Goal: Task Accomplishment & Management: Manage account settings

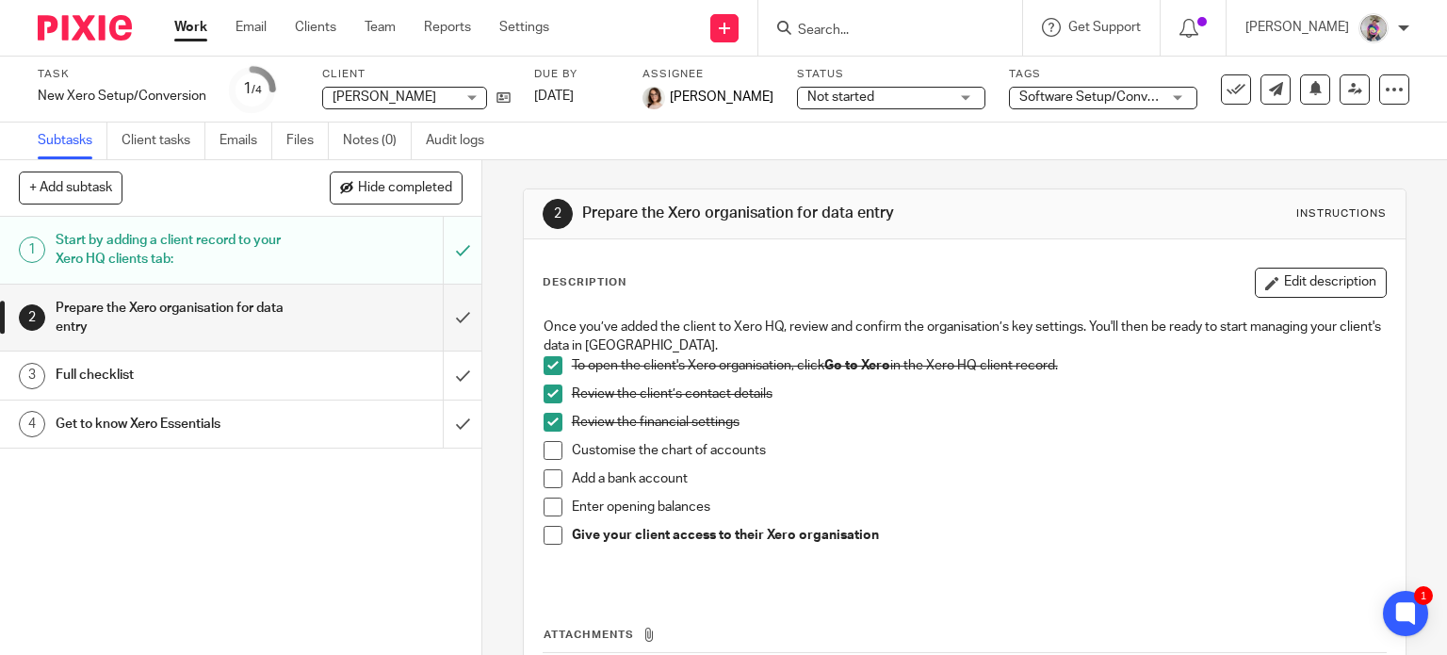
click at [194, 24] on link "Work" at bounding box center [190, 27] width 33 height 19
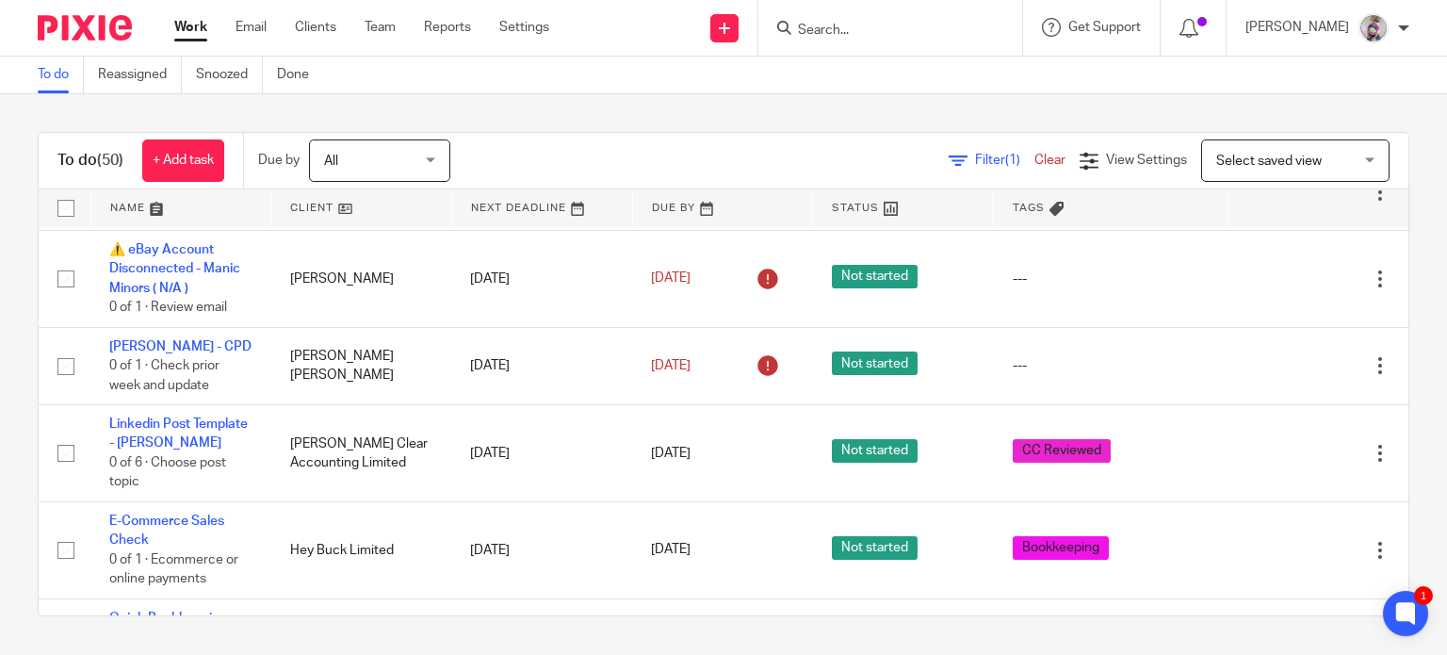
scroll to position [1598, 0]
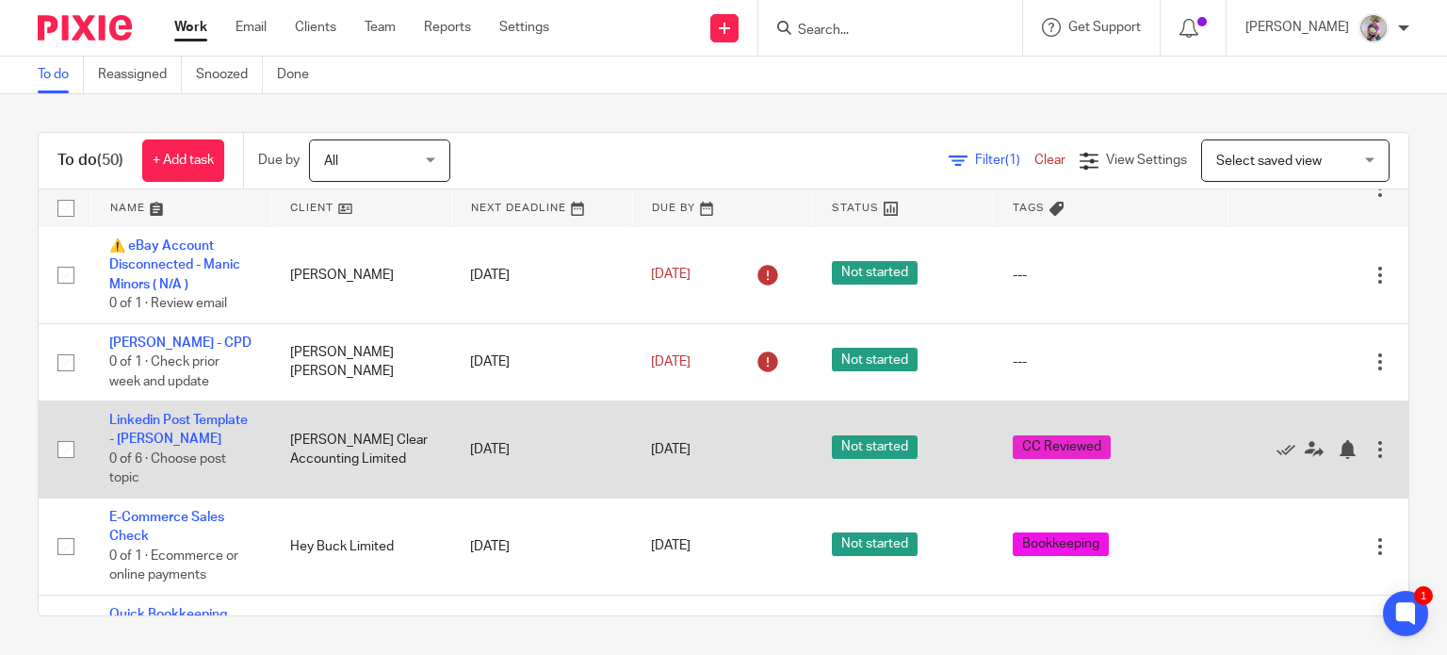
click at [1371, 442] on div at bounding box center [1380, 449] width 19 height 19
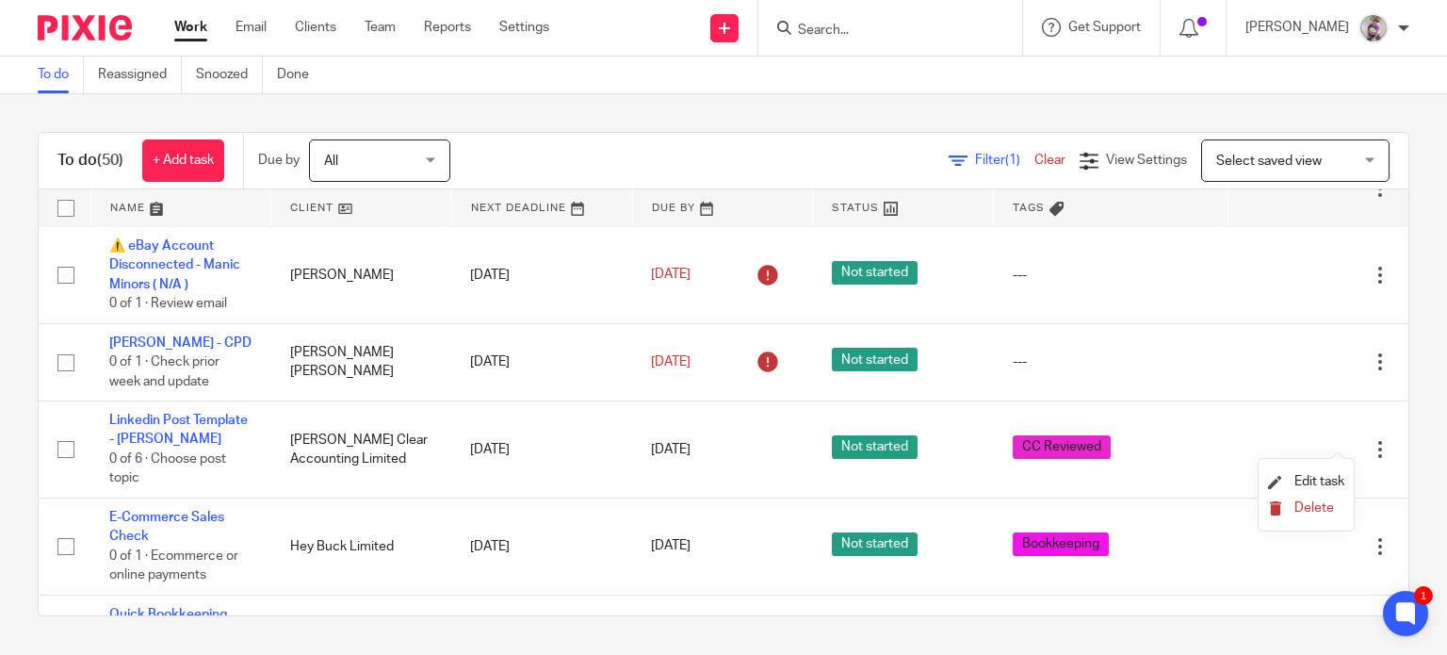
click at [1305, 515] on button "Delete" at bounding box center [1306, 508] width 76 height 15
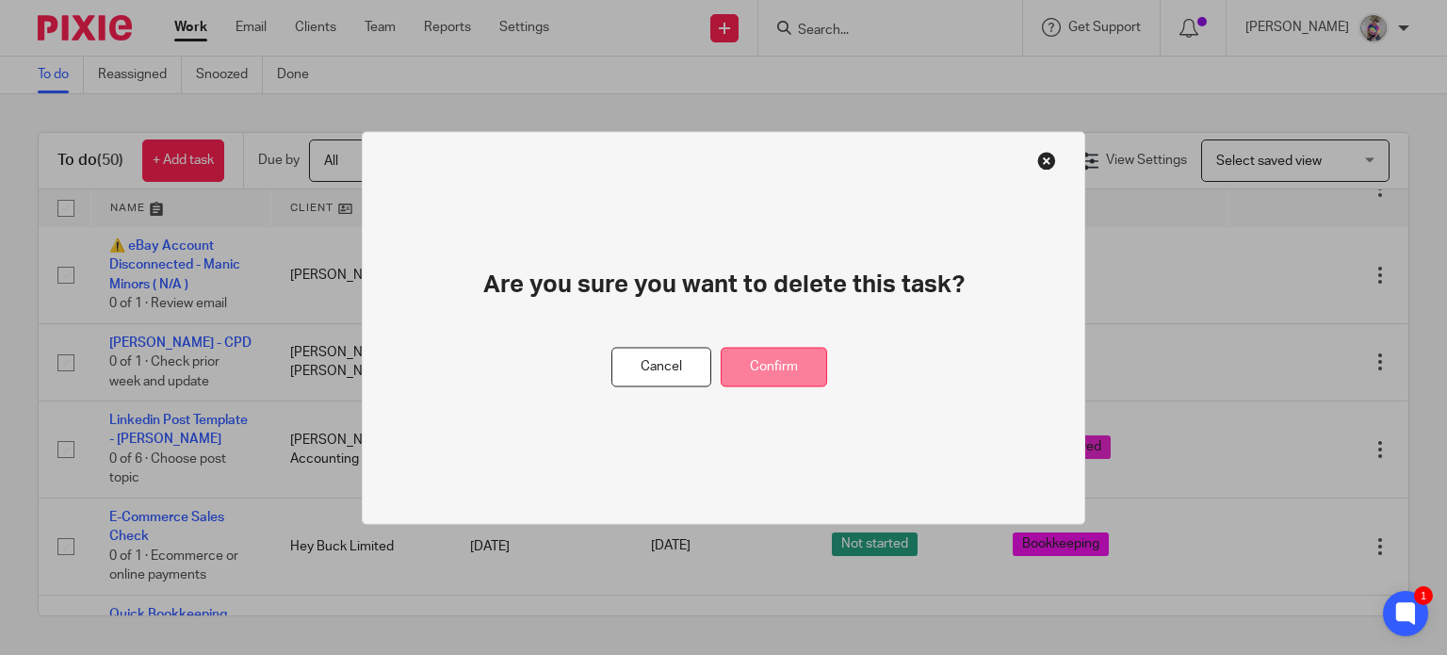
click at [796, 379] on button "Confirm" at bounding box center [774, 367] width 106 height 41
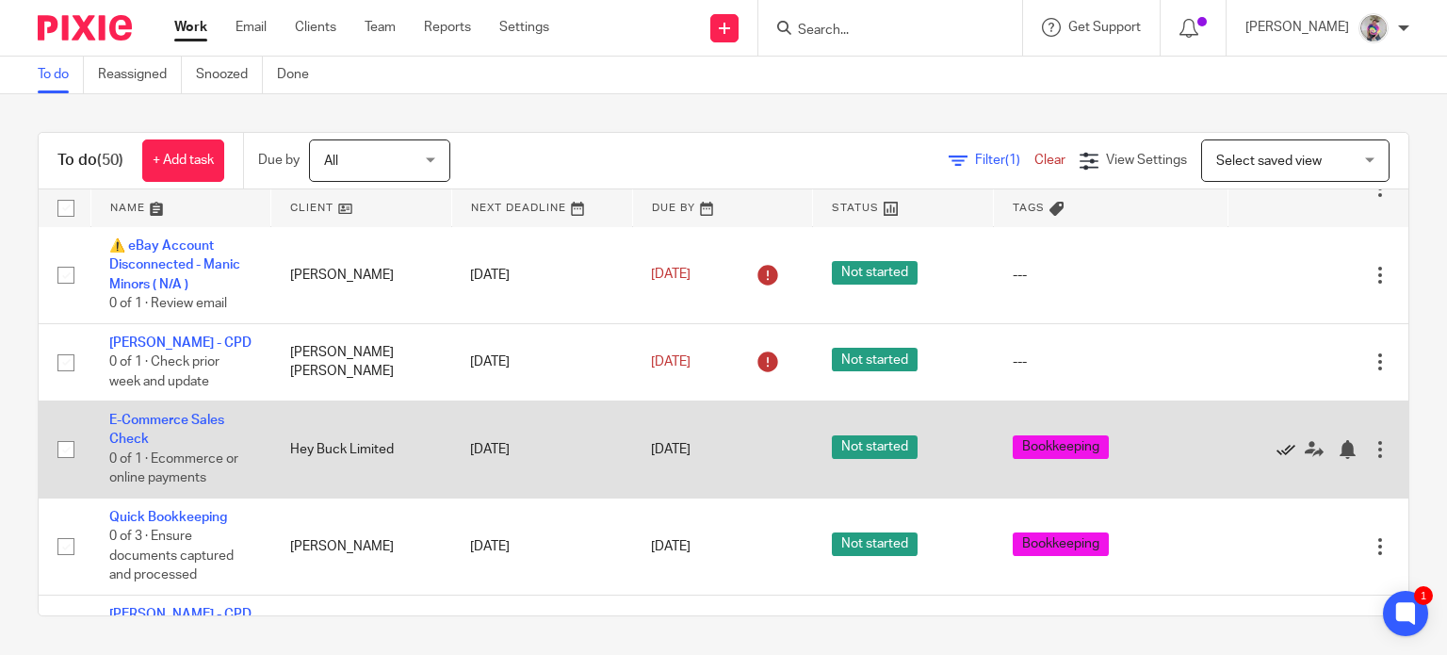
click at [1277, 440] on icon at bounding box center [1286, 449] width 19 height 19
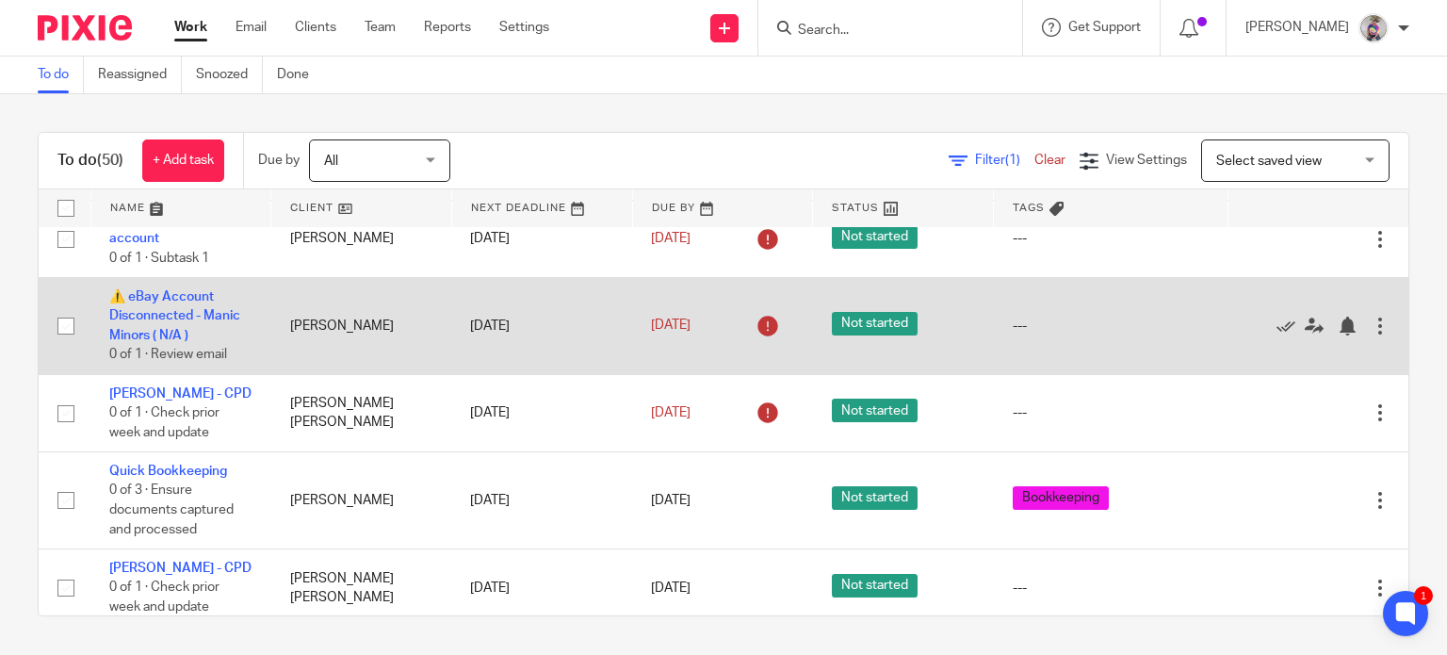
scroll to position [1545, 0]
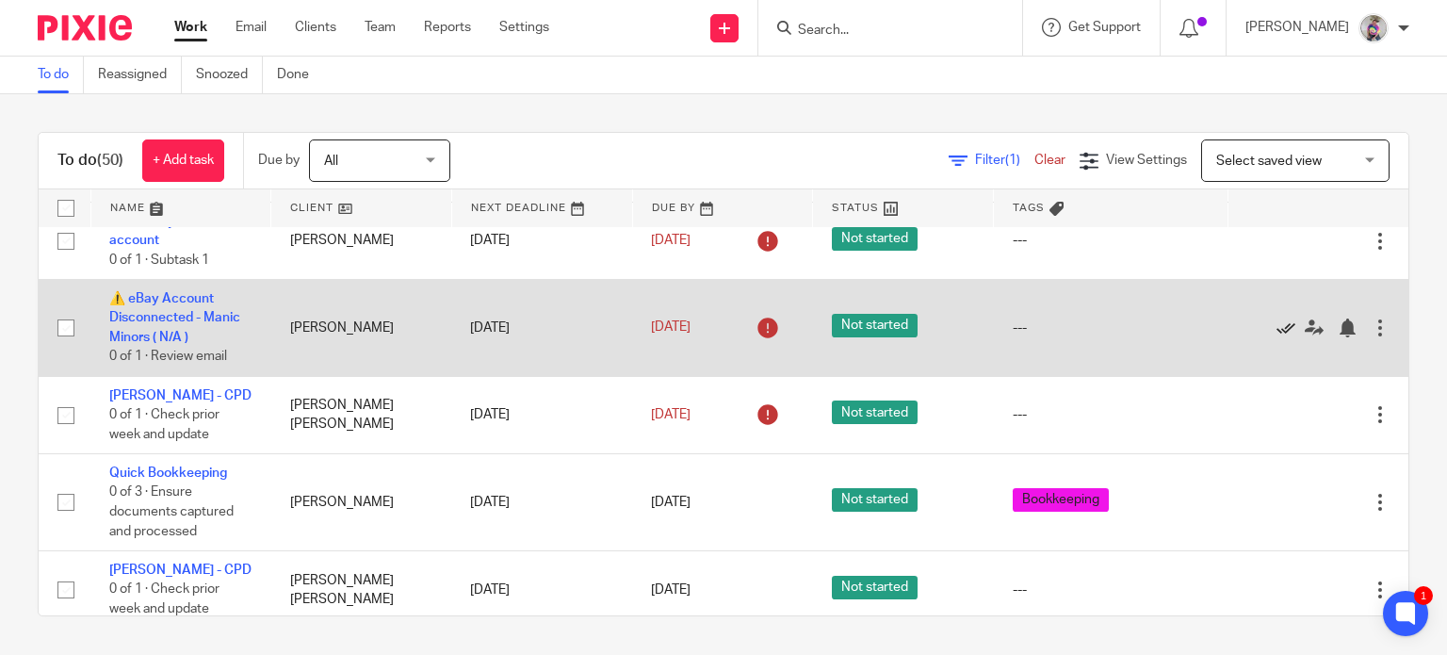
click at [1277, 318] on icon at bounding box center [1286, 327] width 19 height 19
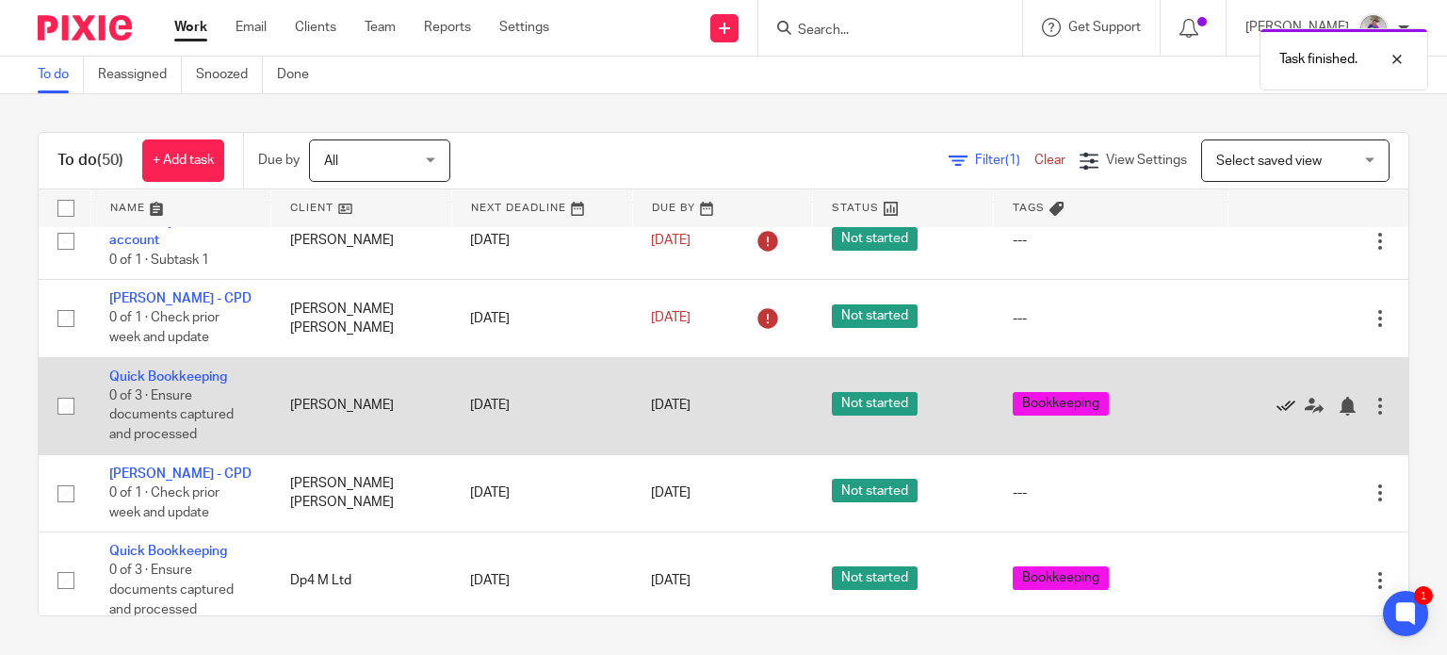
click at [1277, 397] on icon at bounding box center [1286, 406] width 19 height 19
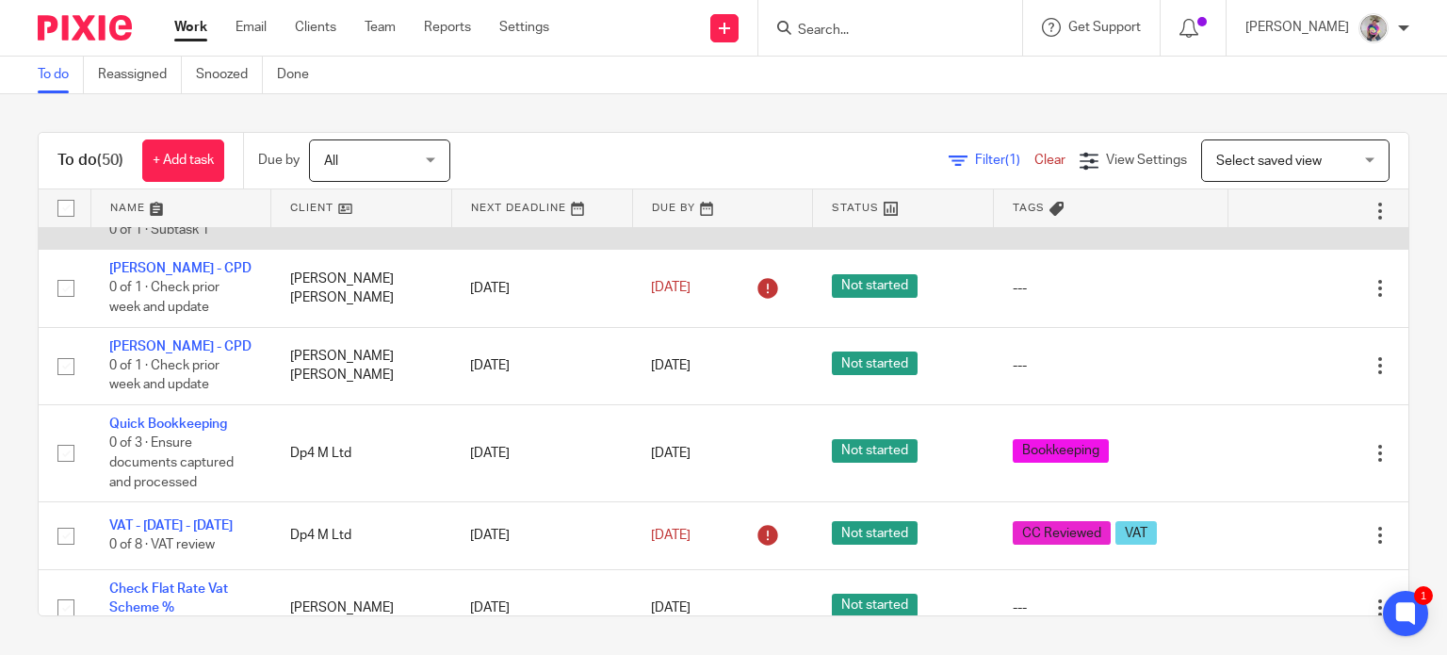
scroll to position [1575, 0]
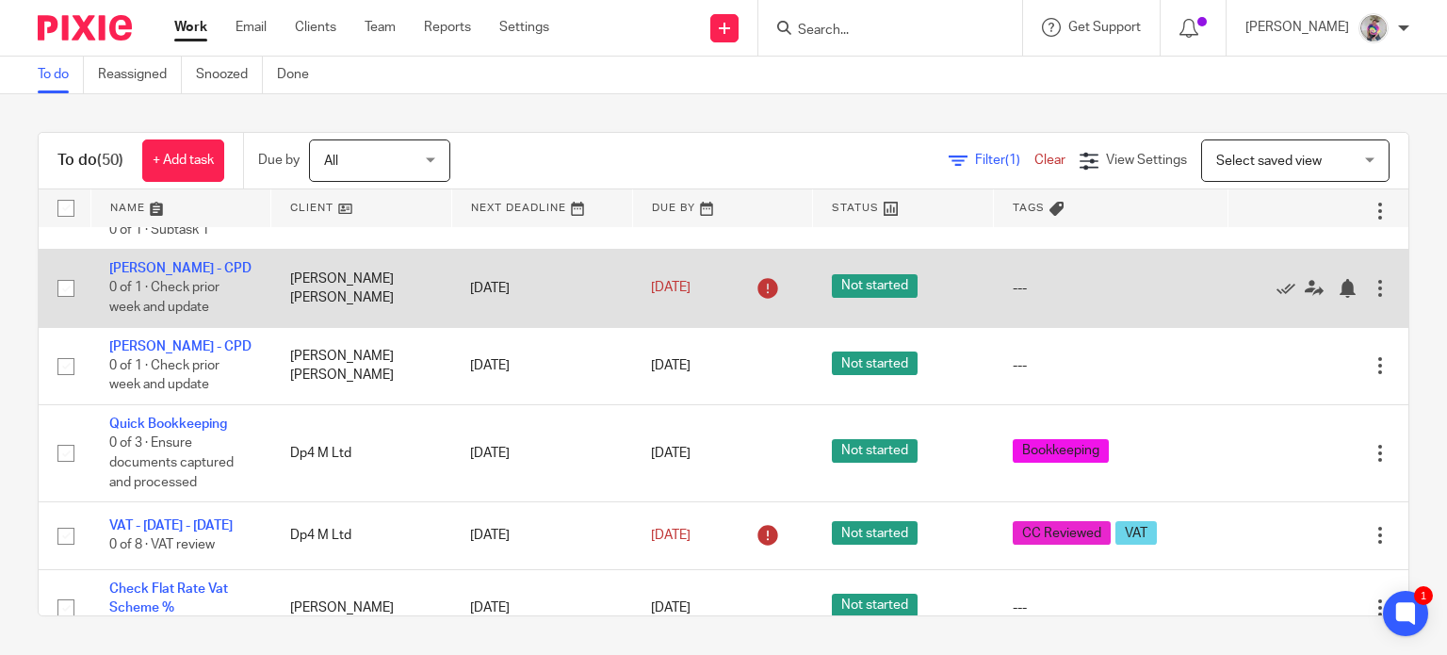
click at [1371, 279] on div at bounding box center [1380, 288] width 19 height 19
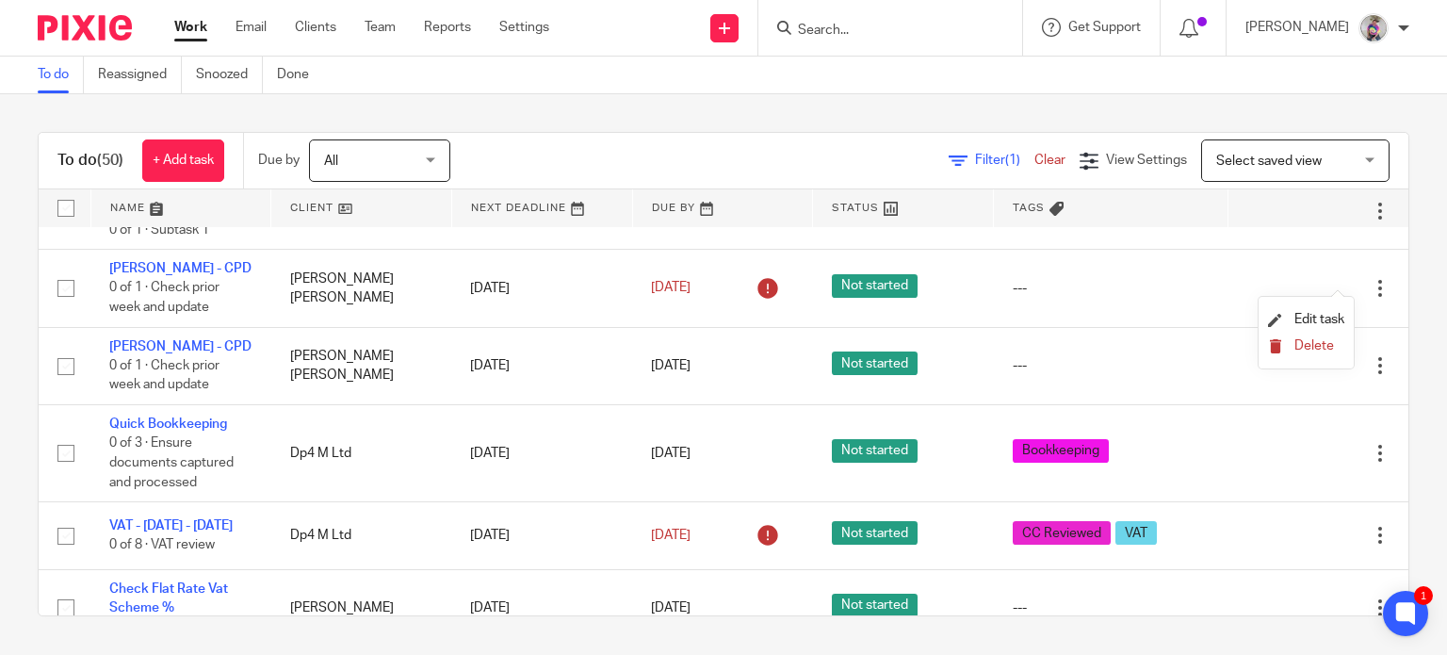
click at [1298, 347] on span "Delete" at bounding box center [1315, 345] width 40 height 13
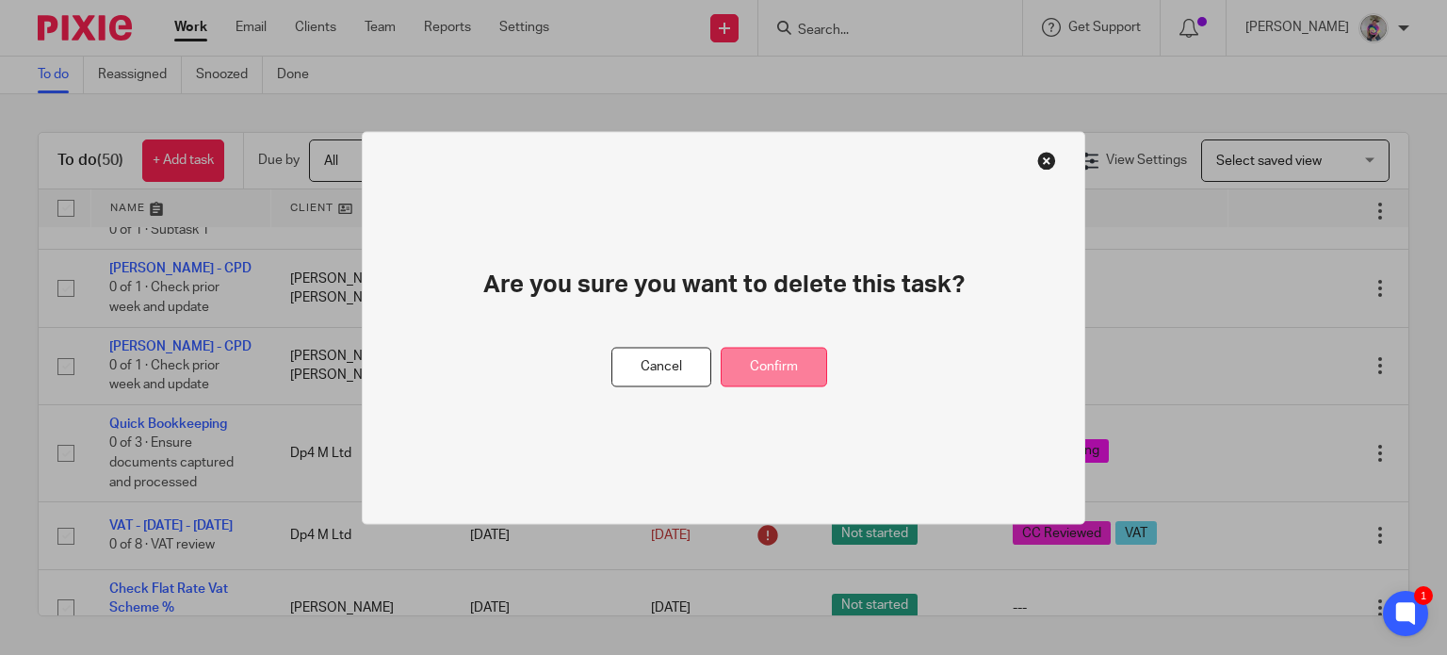
click at [803, 365] on button "Confirm" at bounding box center [774, 367] width 106 height 41
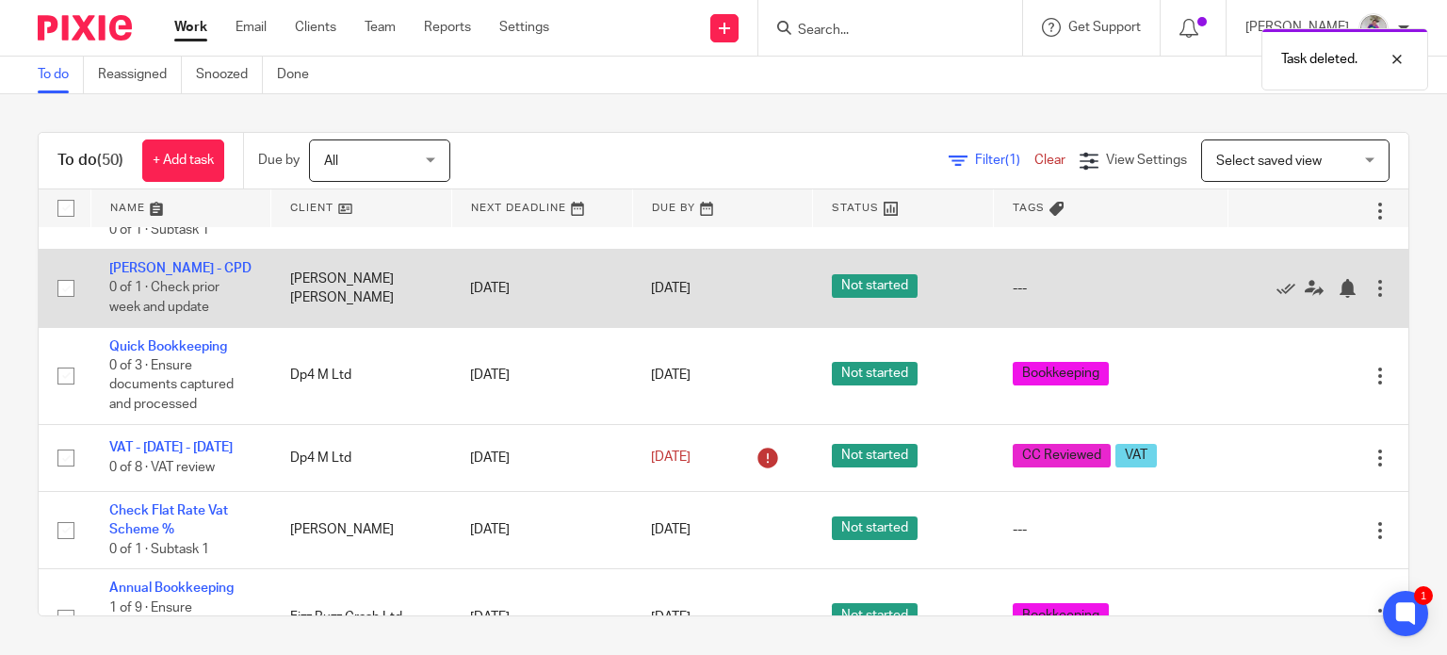
click at [1371, 279] on div at bounding box center [1380, 288] width 19 height 19
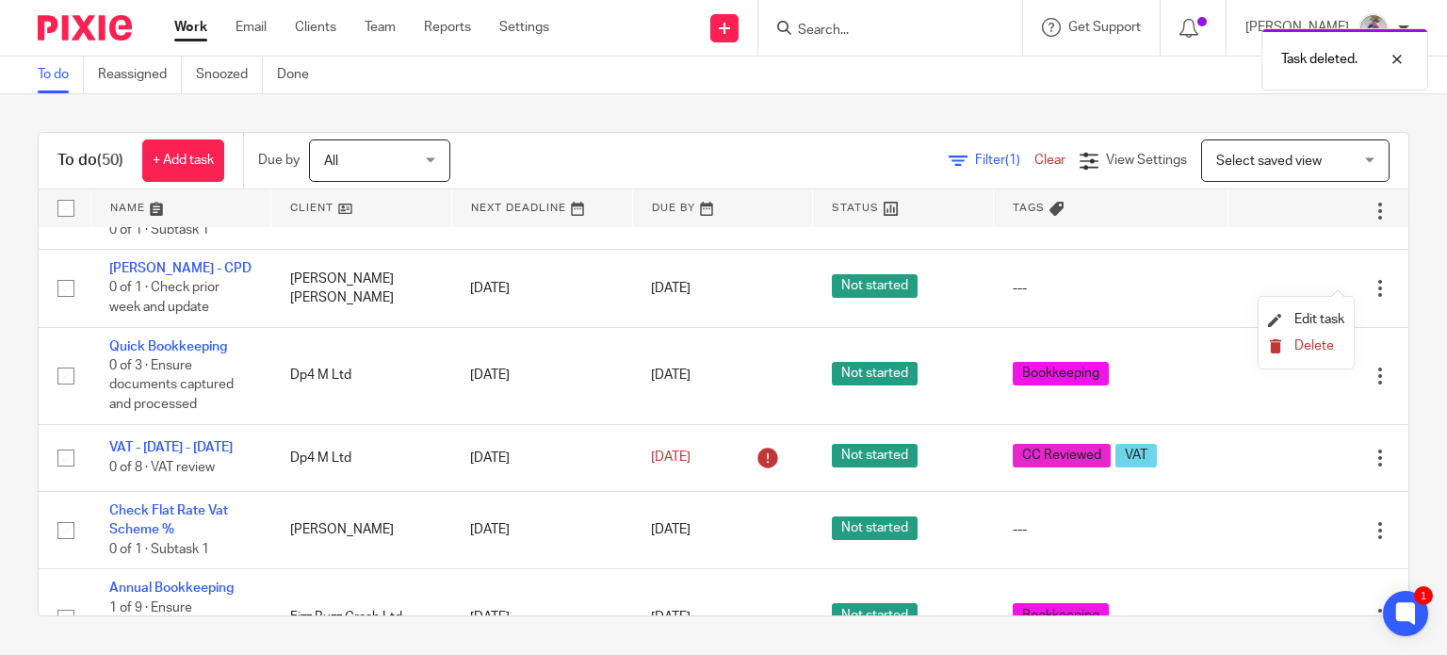
click at [1310, 347] on span "Delete" at bounding box center [1315, 345] width 40 height 13
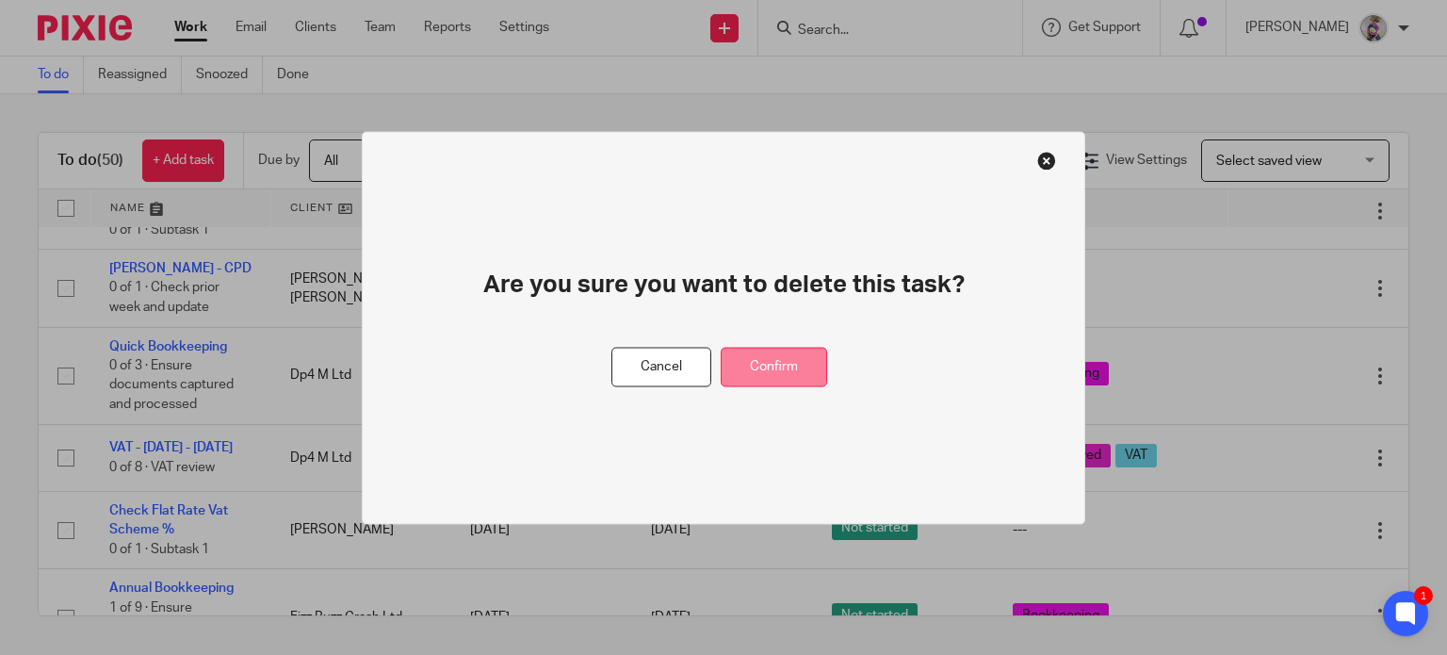
click at [760, 368] on button "Confirm" at bounding box center [774, 367] width 106 height 41
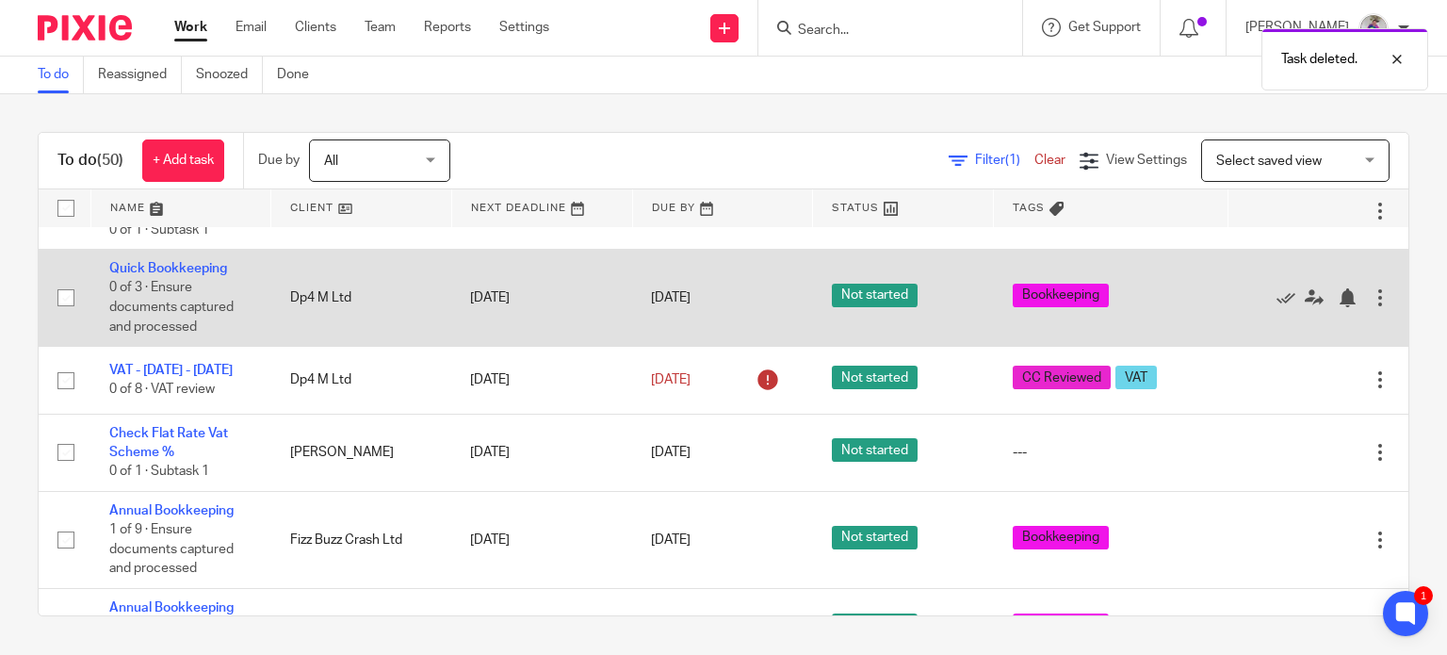
click at [1371, 288] on div at bounding box center [1380, 297] width 19 height 19
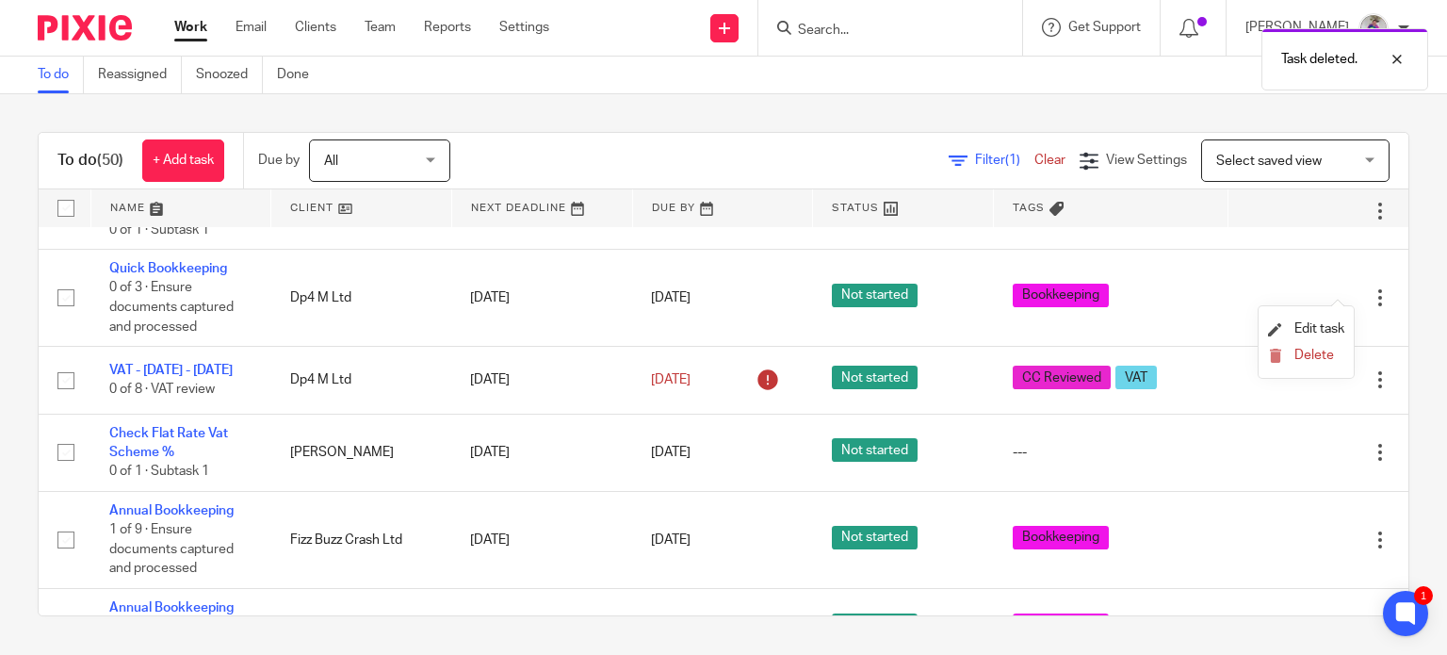
click at [1312, 346] on li "Delete" at bounding box center [1306, 356] width 76 height 24
click at [1306, 354] on span "Delete" at bounding box center [1315, 355] width 40 height 13
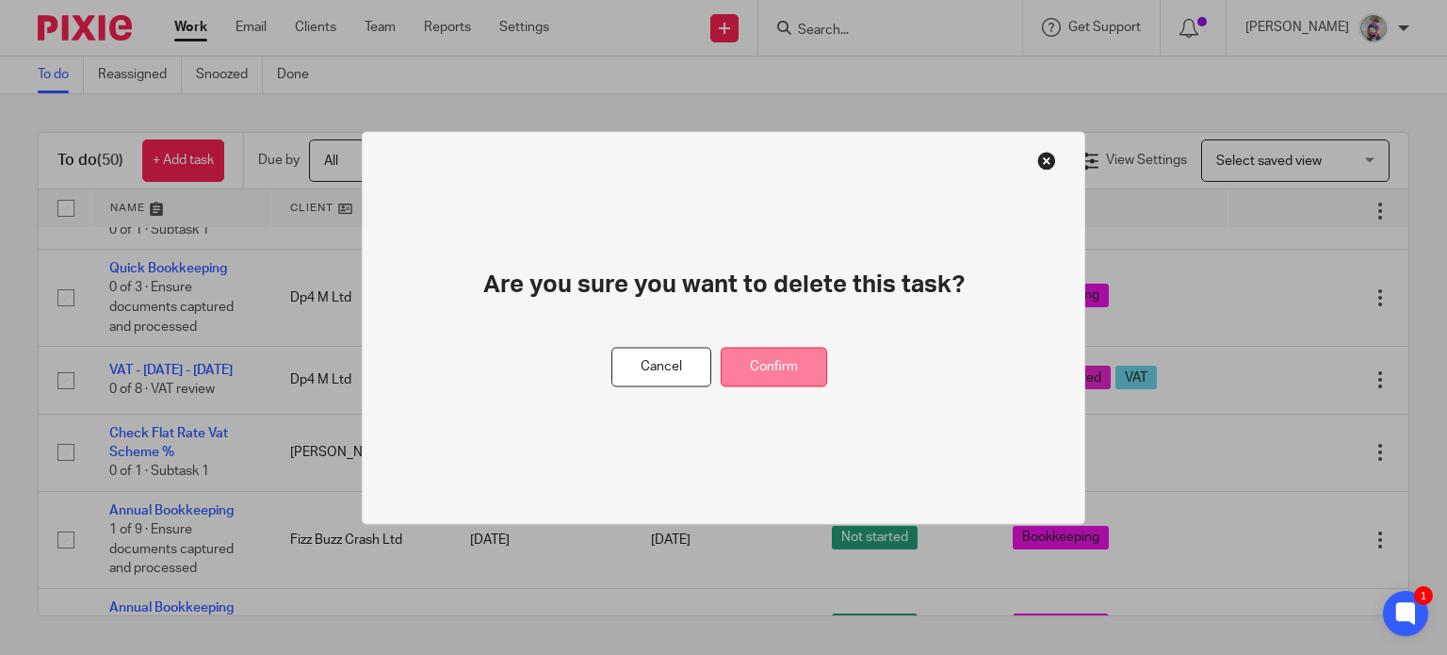
click at [787, 367] on button "Confirm" at bounding box center [774, 367] width 106 height 41
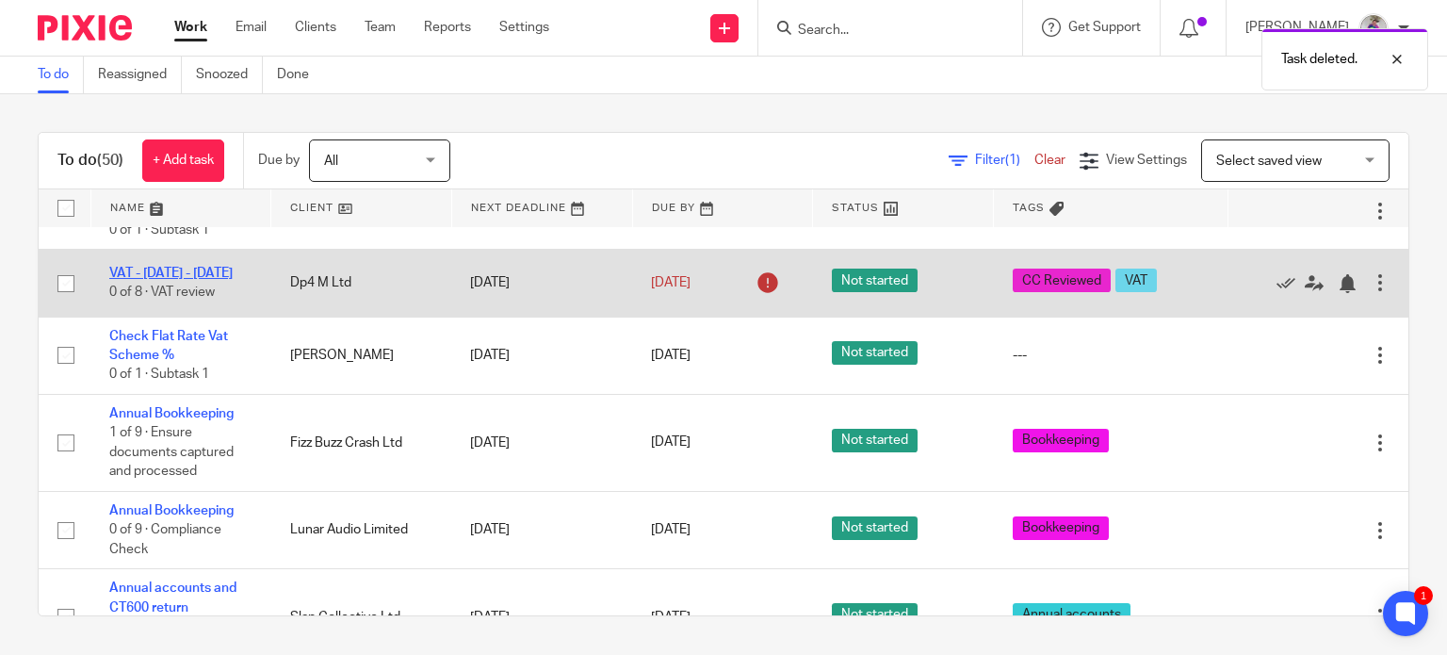
click at [188, 267] on link "VAT - May - July, 2025" at bounding box center [170, 273] width 123 height 13
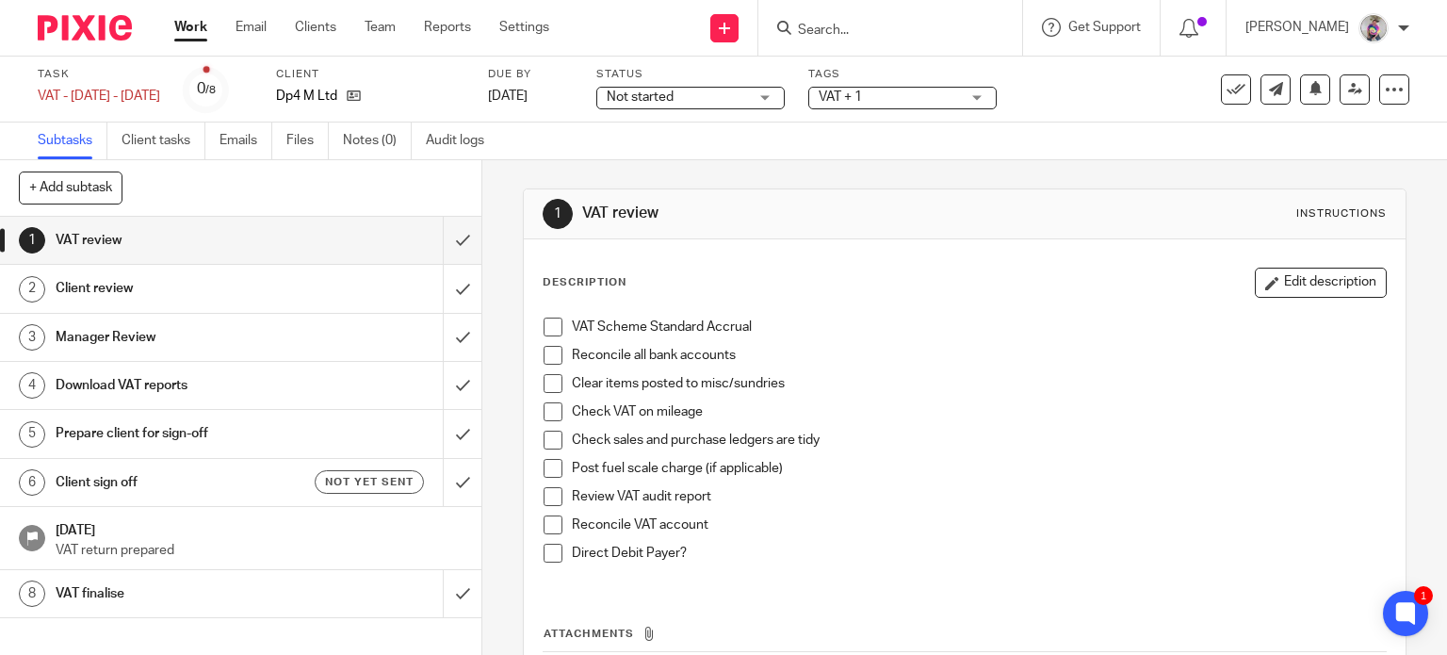
click at [194, 28] on link "Work" at bounding box center [190, 27] width 33 height 19
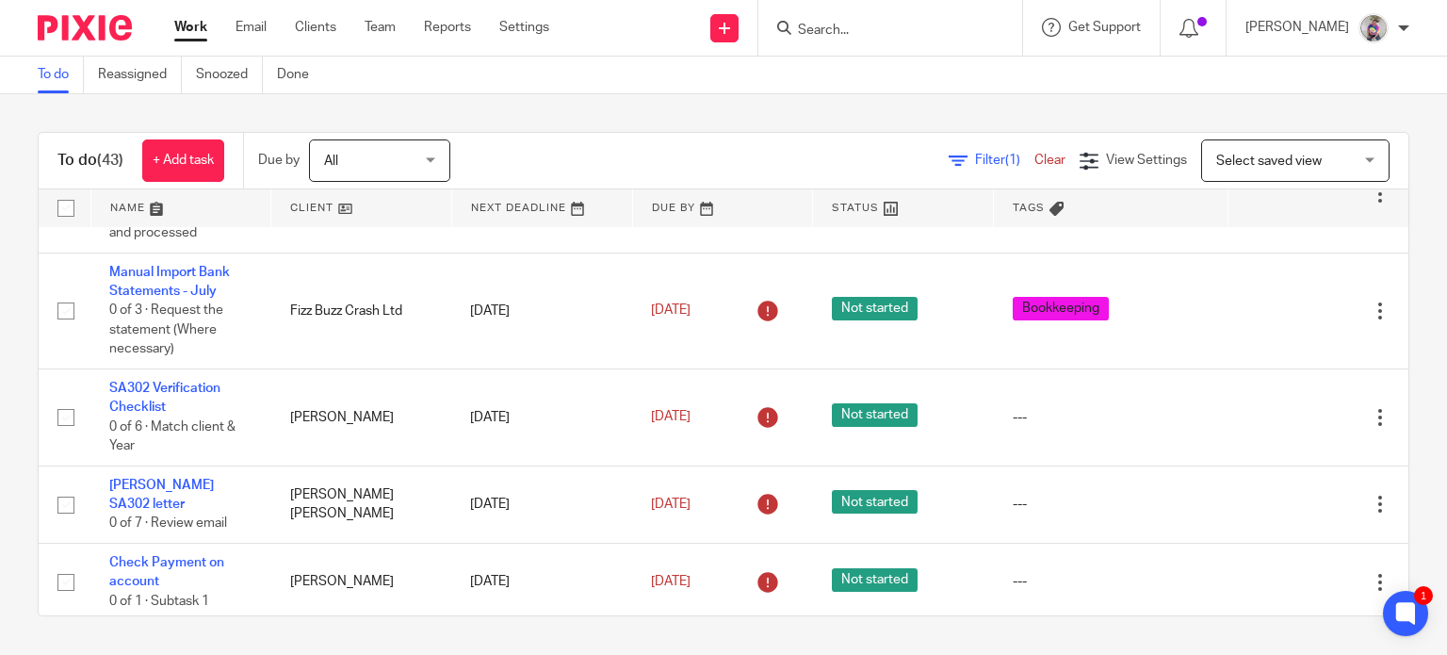
scroll to position [1239, 0]
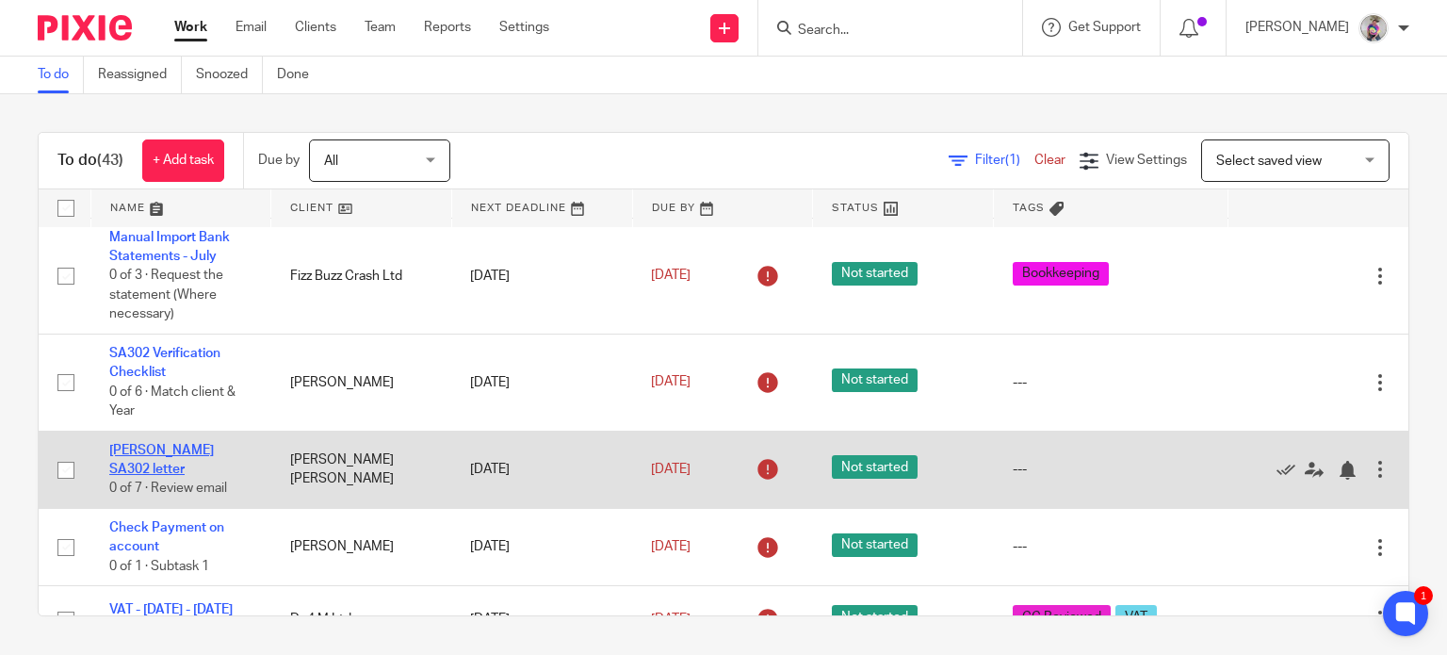
click at [178, 446] on link "[PERSON_NAME] SA302 letter" at bounding box center [161, 460] width 105 height 32
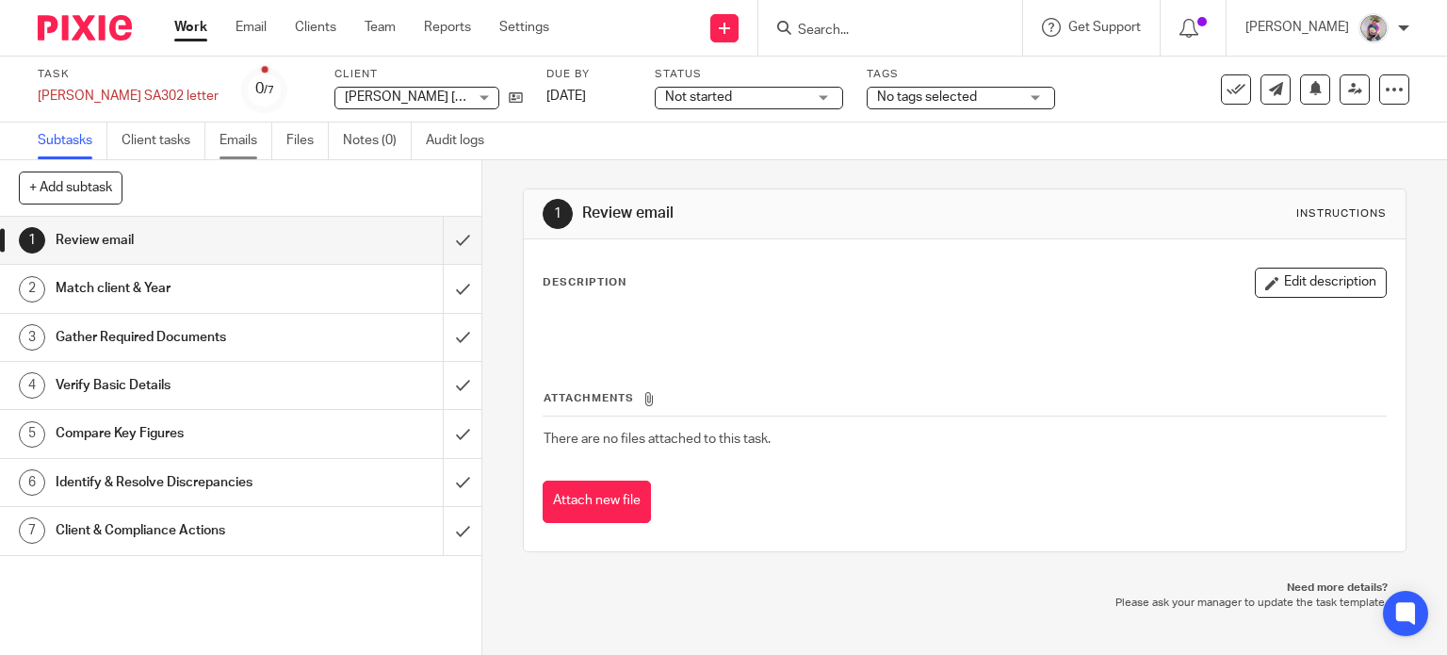
click at [245, 139] on link "Emails" at bounding box center [246, 140] width 53 height 37
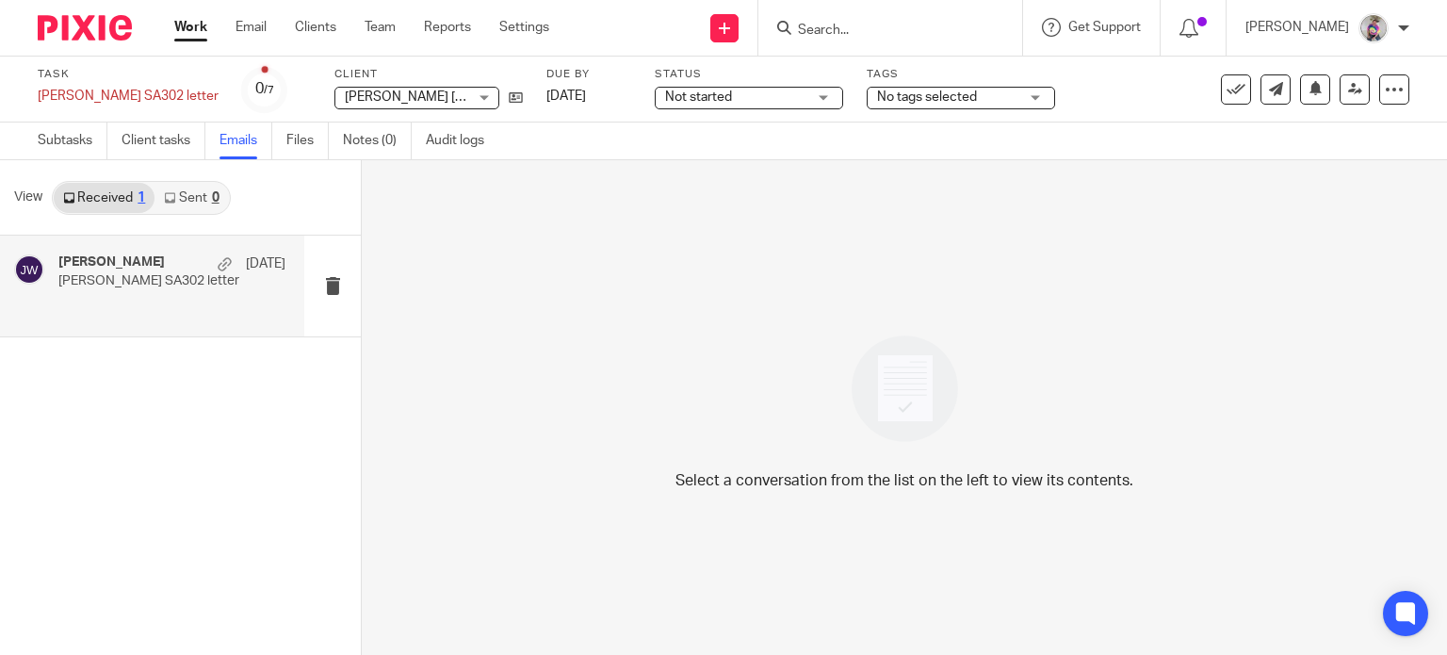
click at [126, 270] on div "Caroline Carter 6 Aug" at bounding box center [171, 263] width 227 height 19
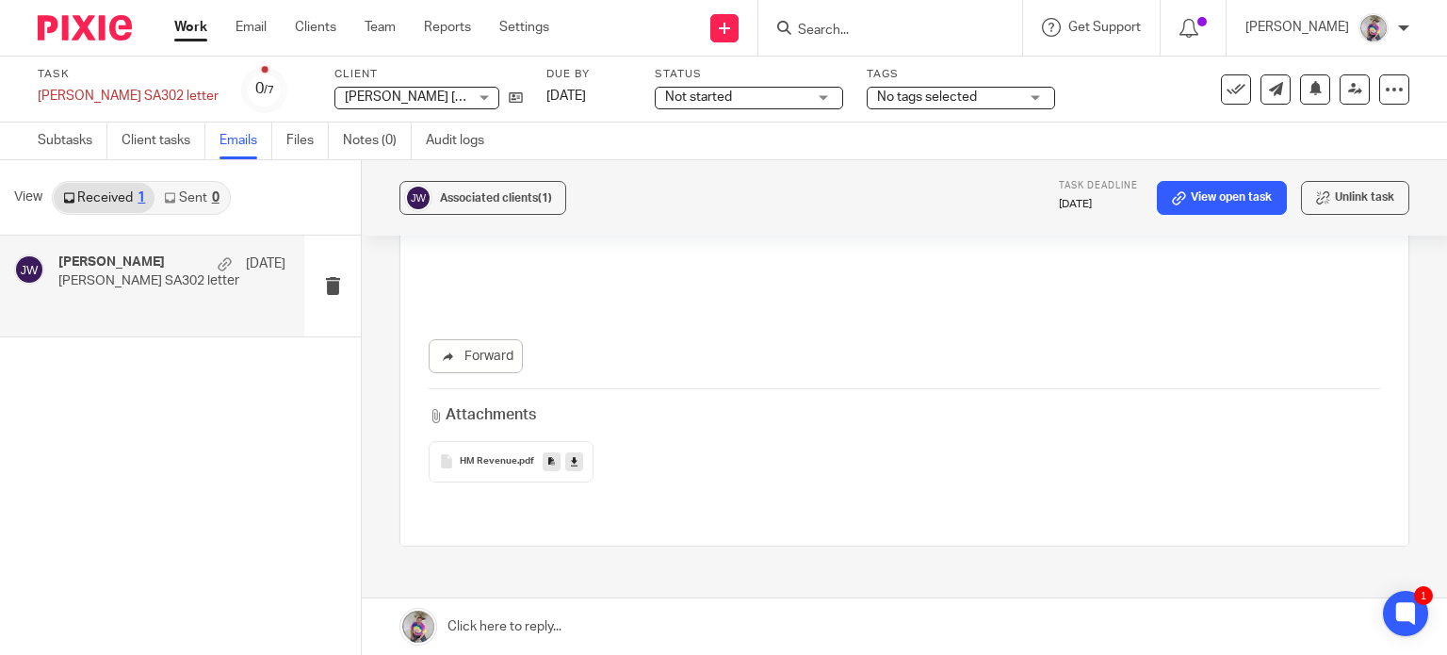
scroll to position [219, 0]
click at [509, 455] on span "HM Revenue" at bounding box center [488, 457] width 57 height 11
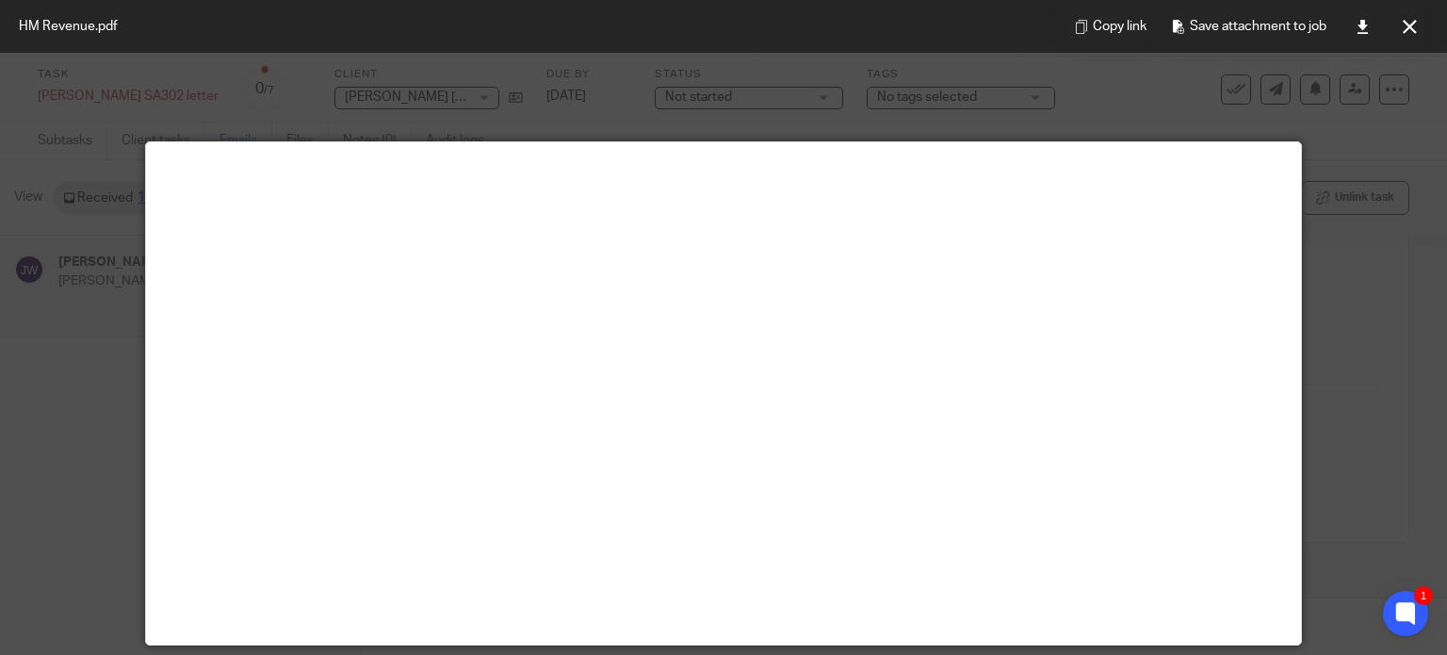
click at [1330, 279] on div at bounding box center [723, 327] width 1447 height 655
click at [1406, 21] on icon at bounding box center [1410, 27] width 14 height 14
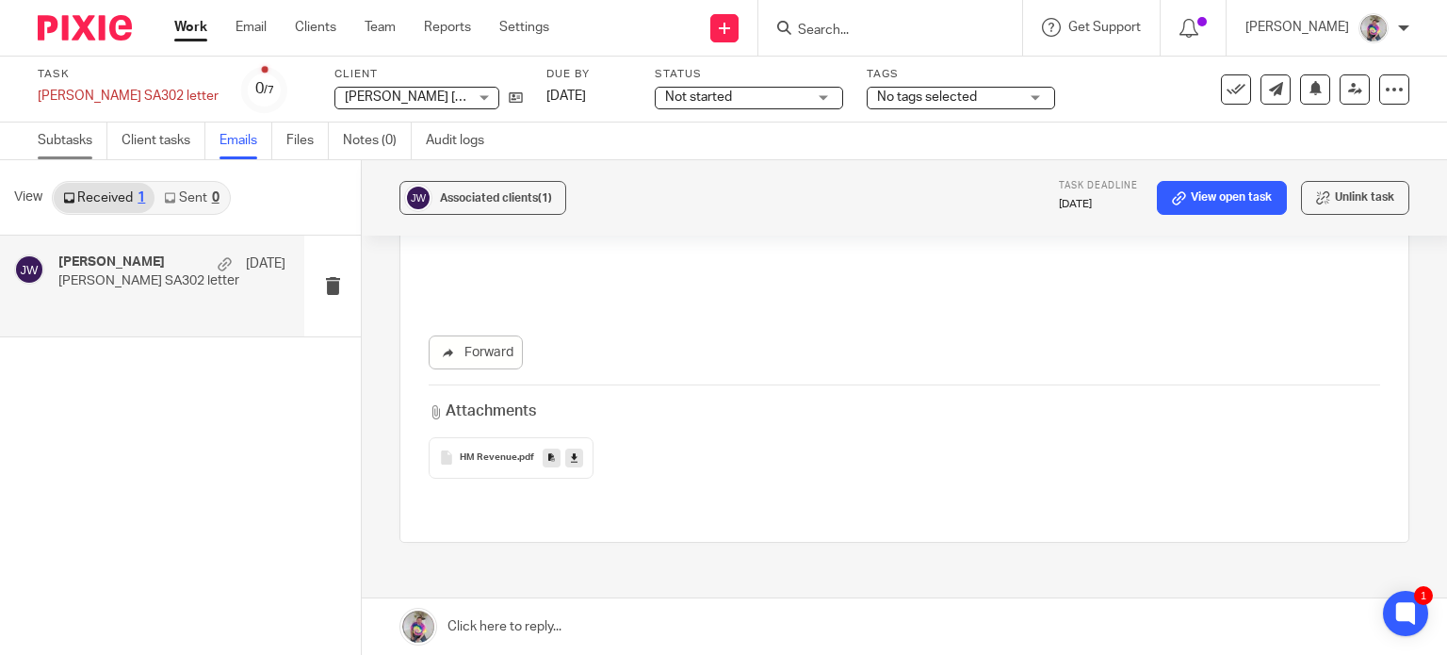
click at [63, 126] on link "Subtasks" at bounding box center [73, 140] width 70 height 37
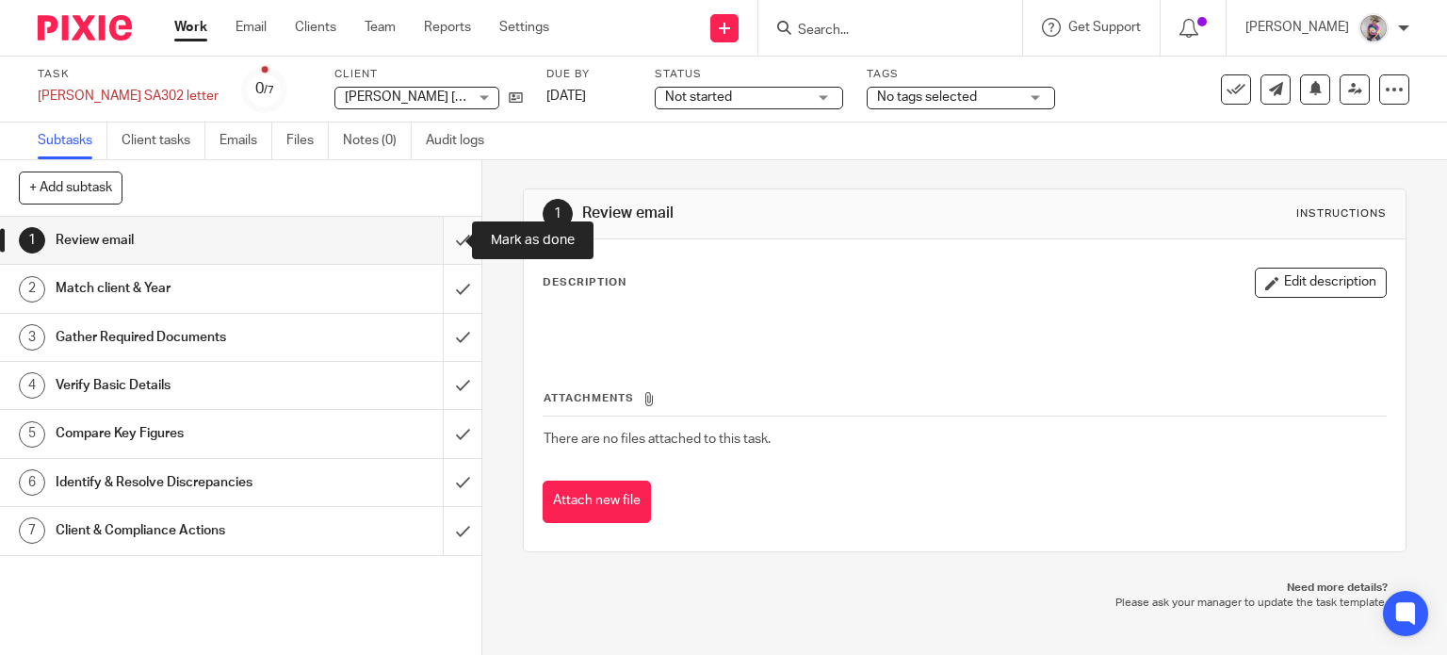
click at [448, 242] on input "submit" at bounding box center [240, 240] width 481 height 47
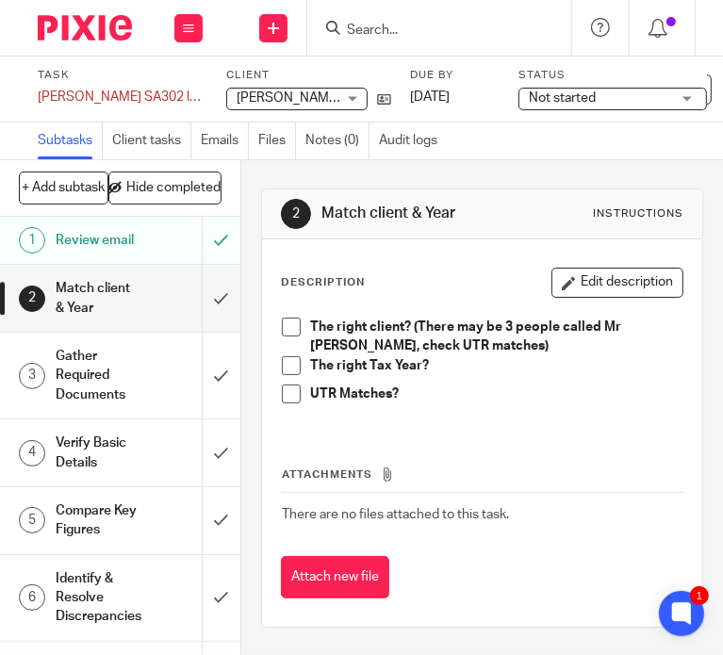
click at [78, 253] on h1 "Review email" at bounding box center [98, 240] width 85 height 28
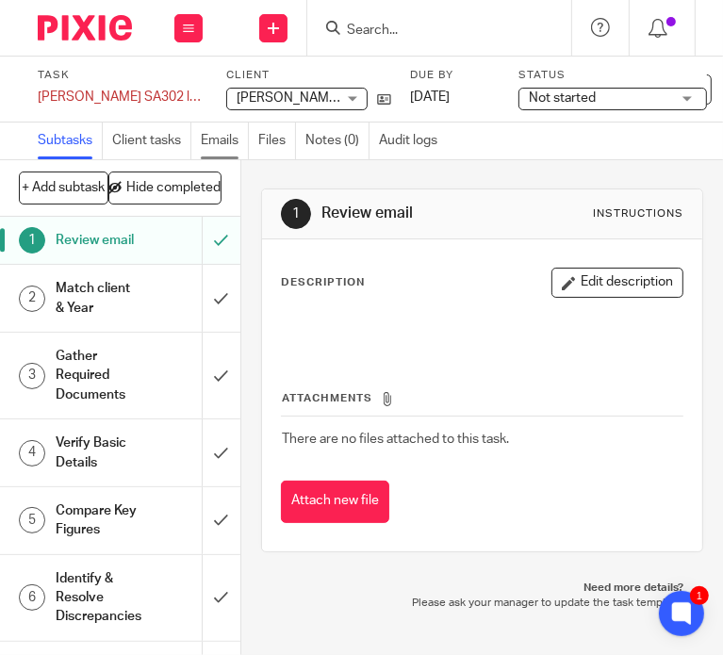
click at [217, 147] on link "Emails" at bounding box center [225, 140] width 48 height 37
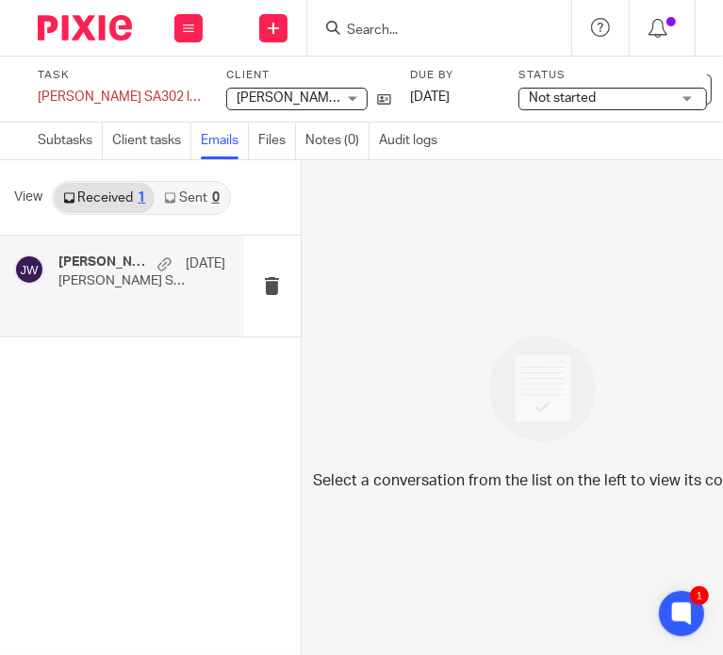
click at [107, 273] on p "[PERSON_NAME] SA302 letter" at bounding box center [124, 281] width 133 height 16
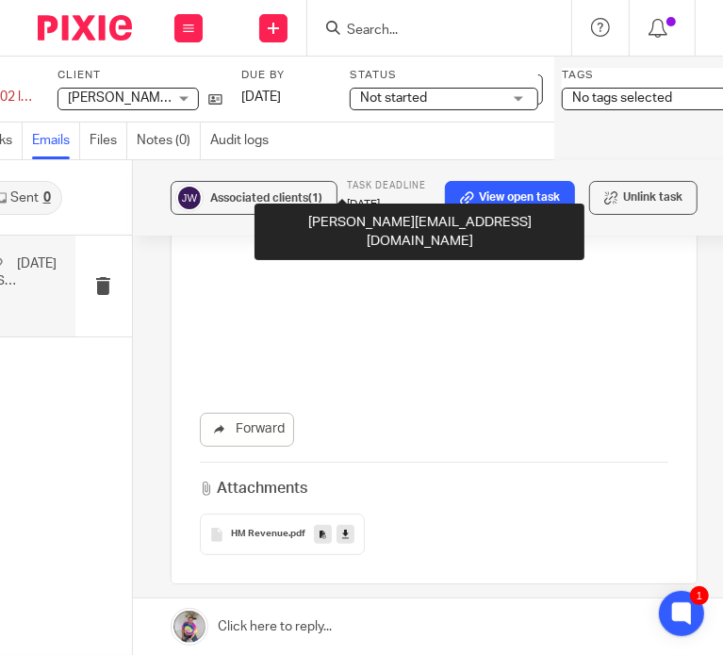
scroll to position [179, 0]
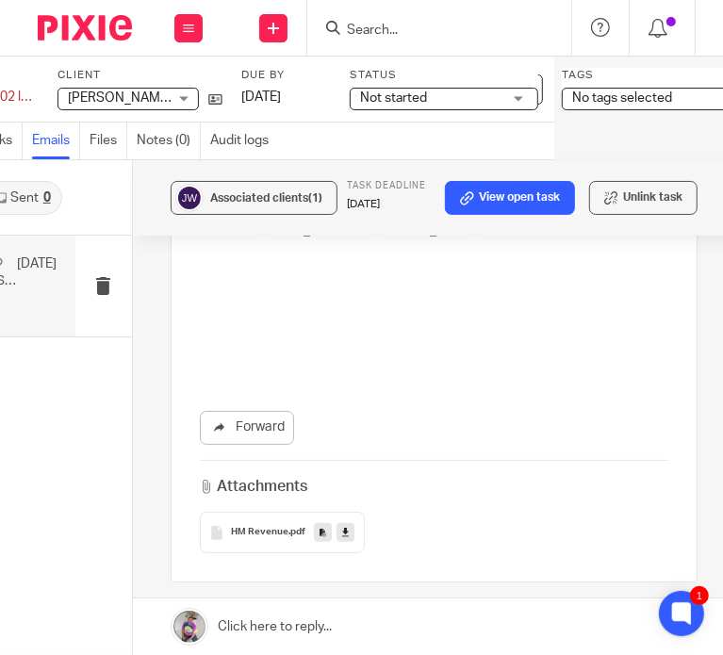
click at [276, 530] on span "HM Revenue" at bounding box center [259, 532] width 57 height 11
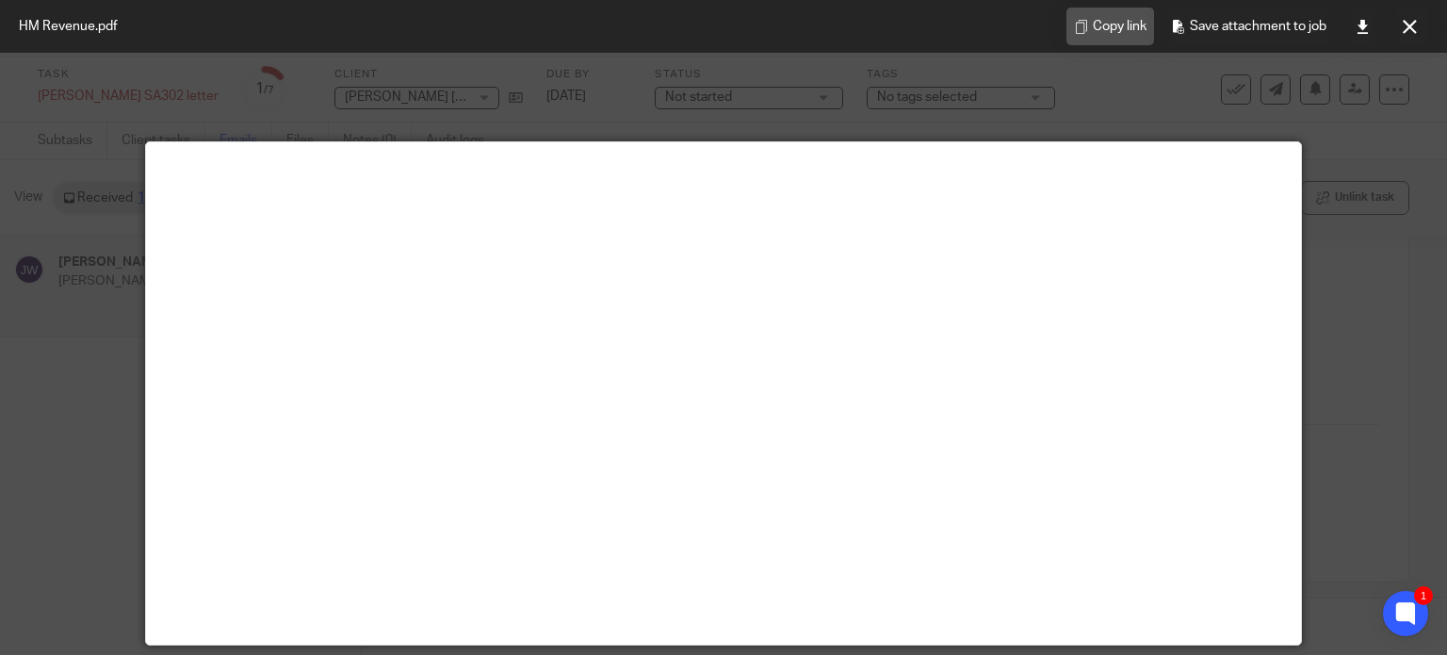
scroll to position [0, 0]
click at [722, 29] on icon at bounding box center [1410, 27] width 14 height 14
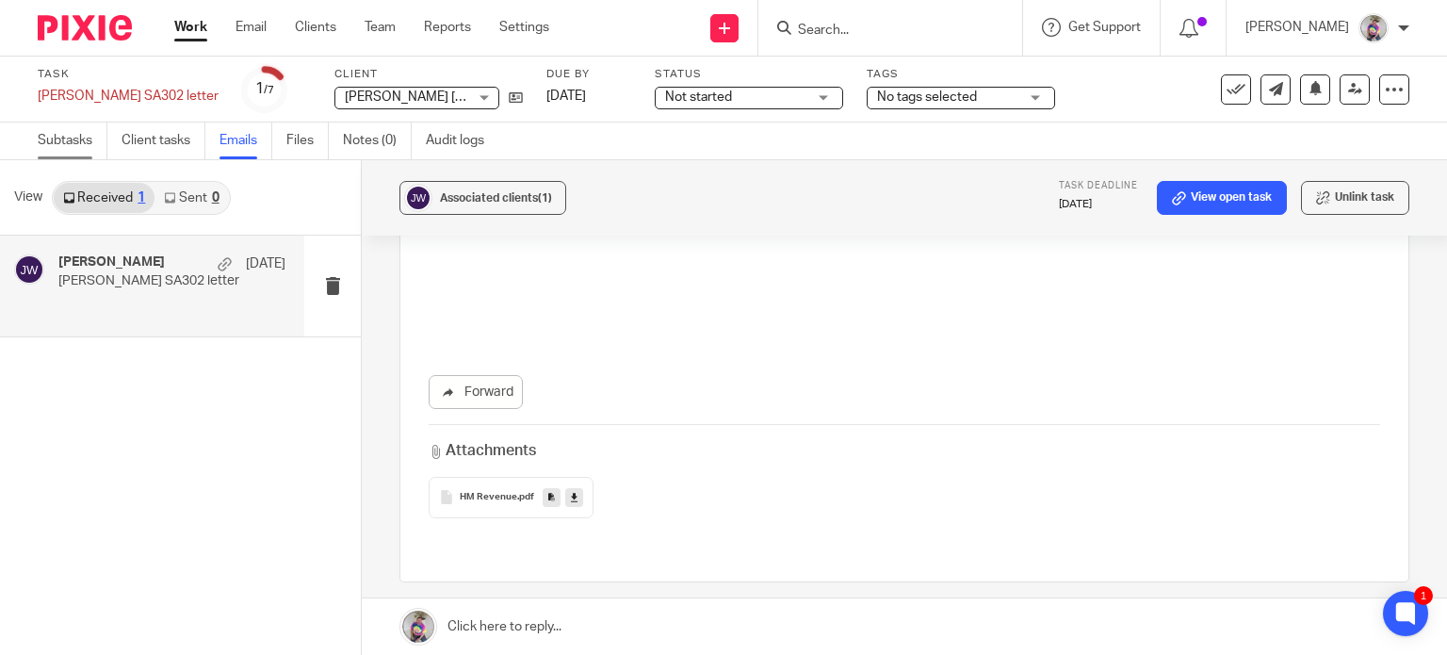
drag, startPoint x: 1076, startPoint y: 1, endPoint x: 72, endPoint y: 139, distance: 1013.9
click at [72, 139] on link "Subtasks" at bounding box center [73, 140] width 70 height 37
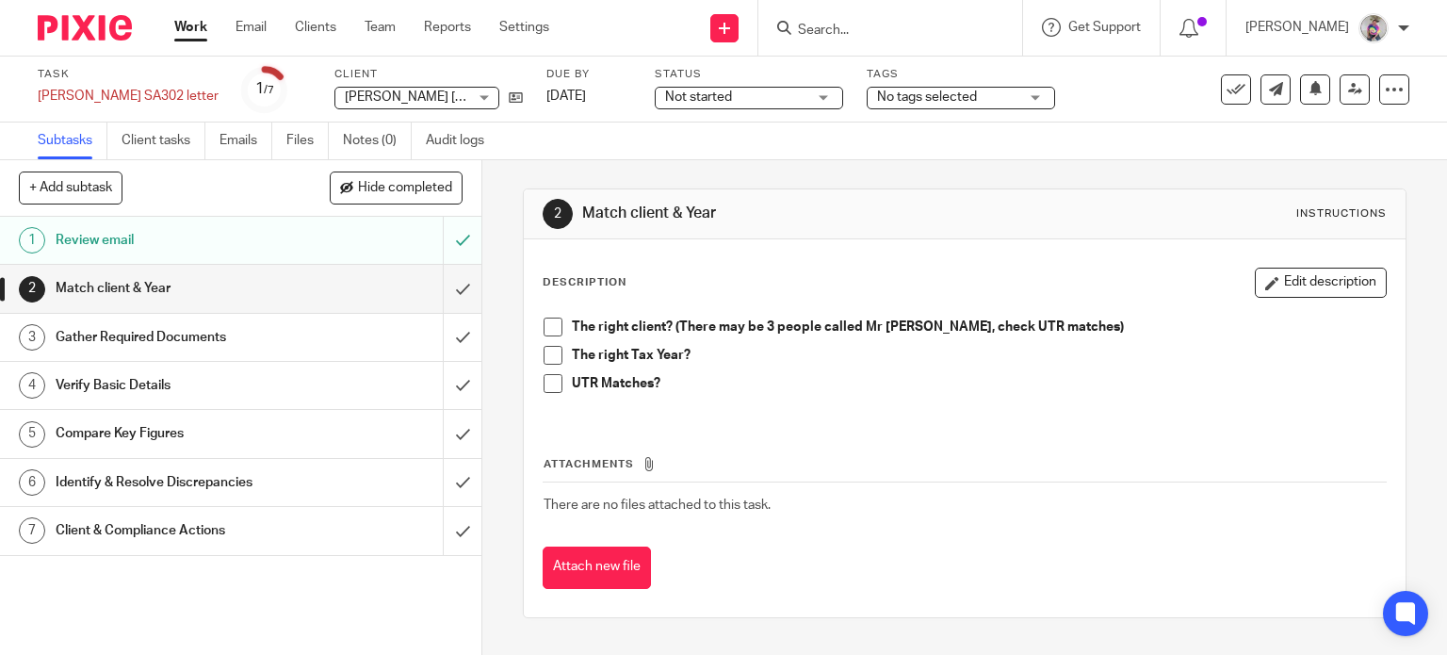
click at [544, 334] on span at bounding box center [553, 327] width 19 height 19
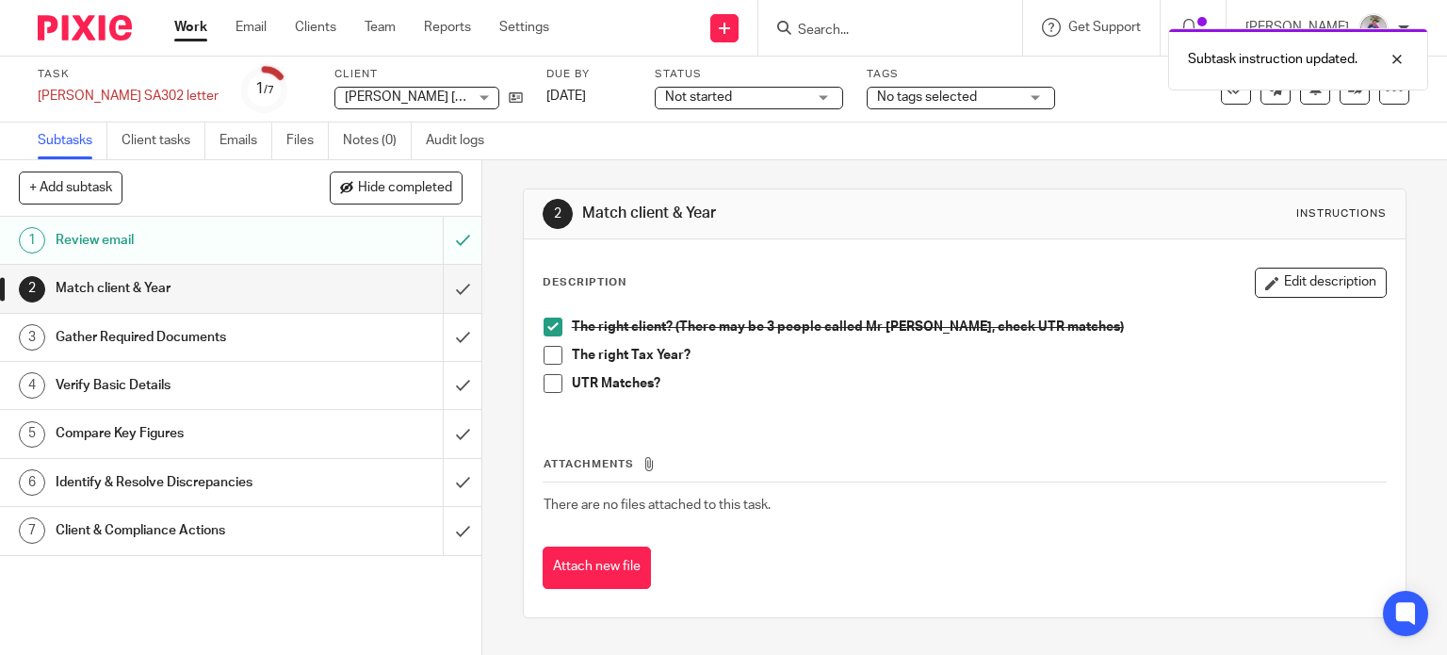
click at [546, 353] on span at bounding box center [553, 355] width 19 height 19
click at [546, 381] on span at bounding box center [553, 383] width 19 height 19
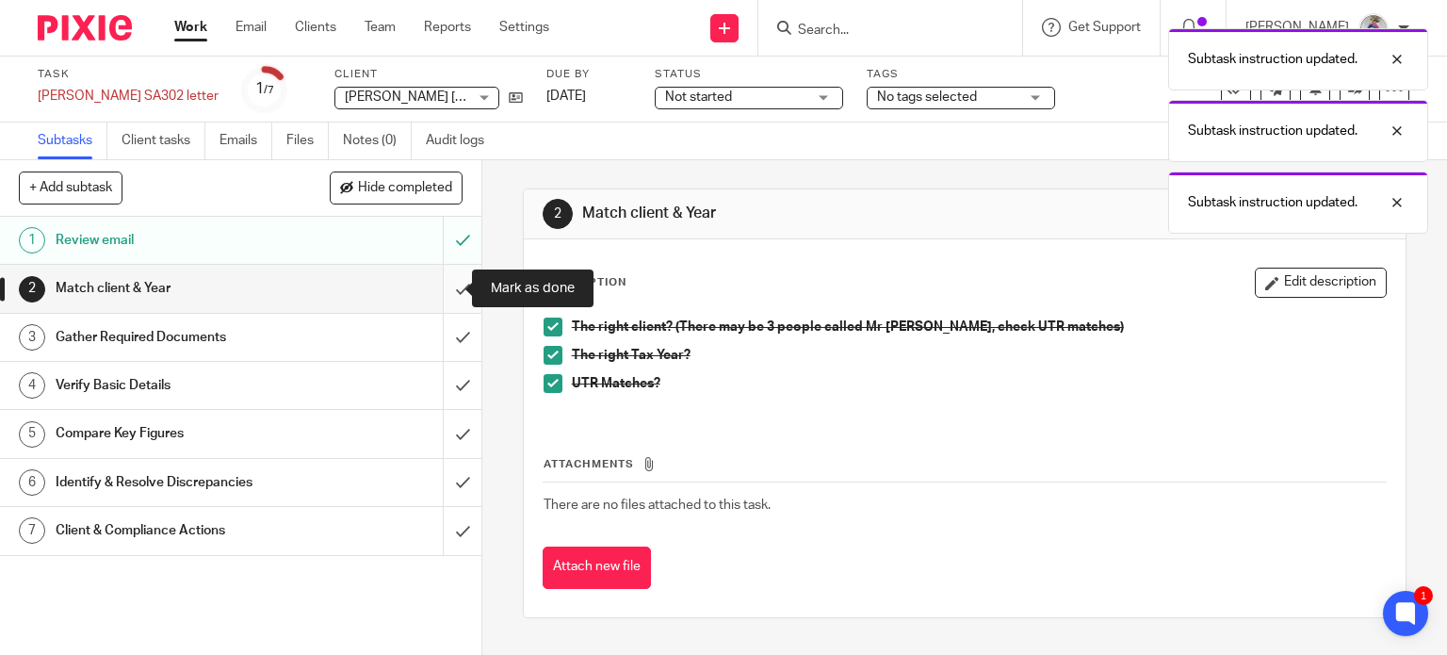
click at [437, 282] on input "submit" at bounding box center [240, 288] width 481 height 47
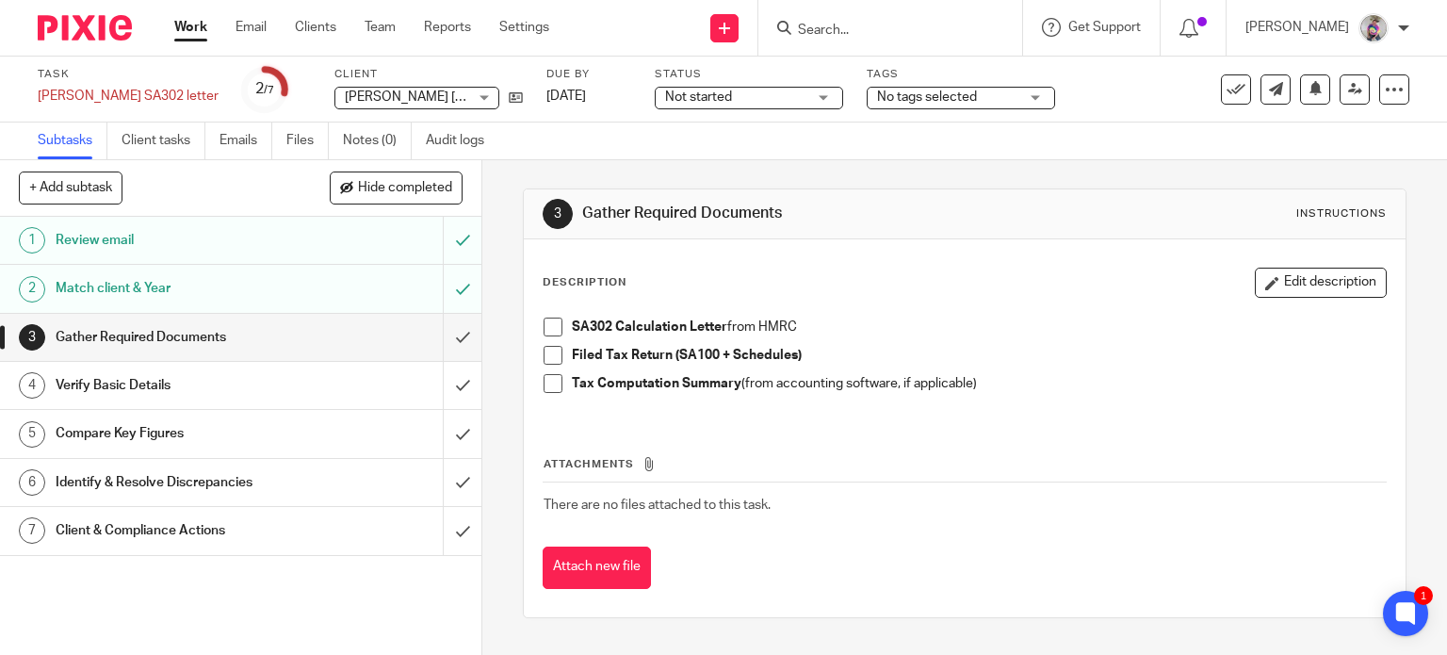
click at [550, 330] on span at bounding box center [553, 327] width 19 height 19
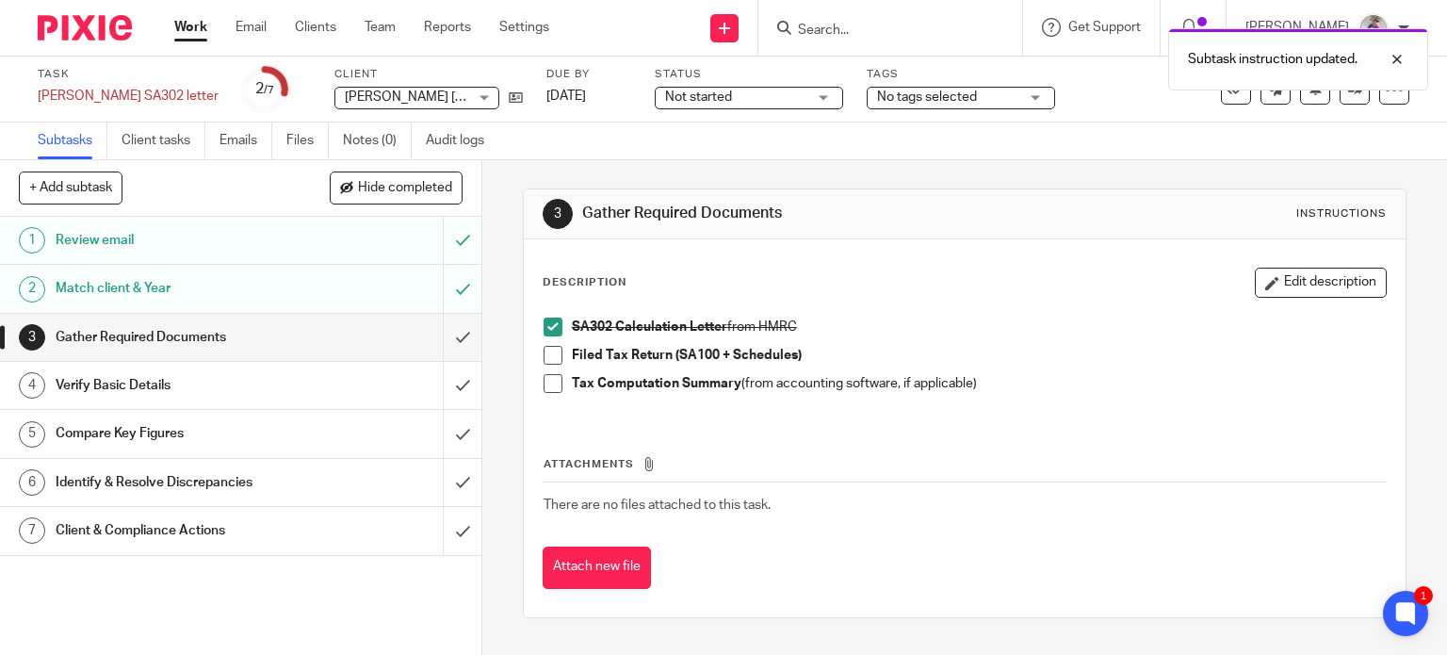
click at [548, 381] on span at bounding box center [553, 383] width 19 height 19
click at [546, 350] on span at bounding box center [553, 355] width 19 height 19
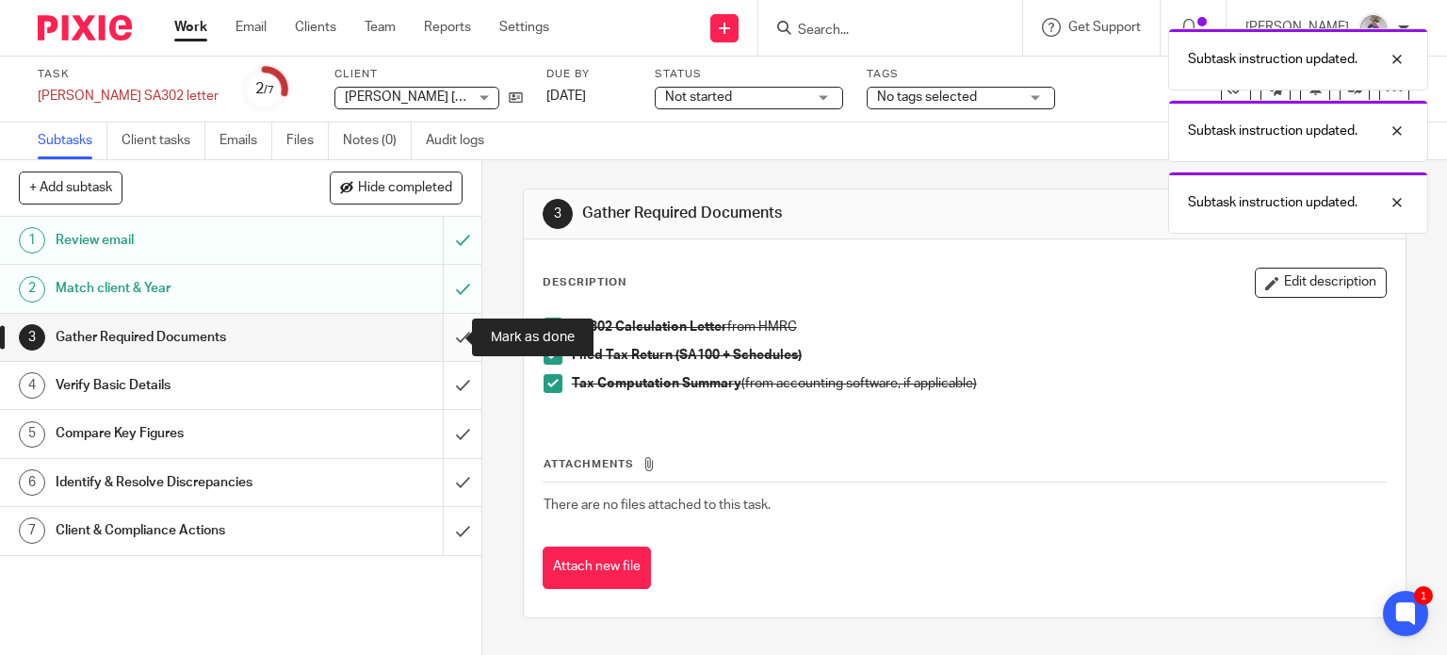
click at [434, 330] on input "submit" at bounding box center [240, 337] width 481 height 47
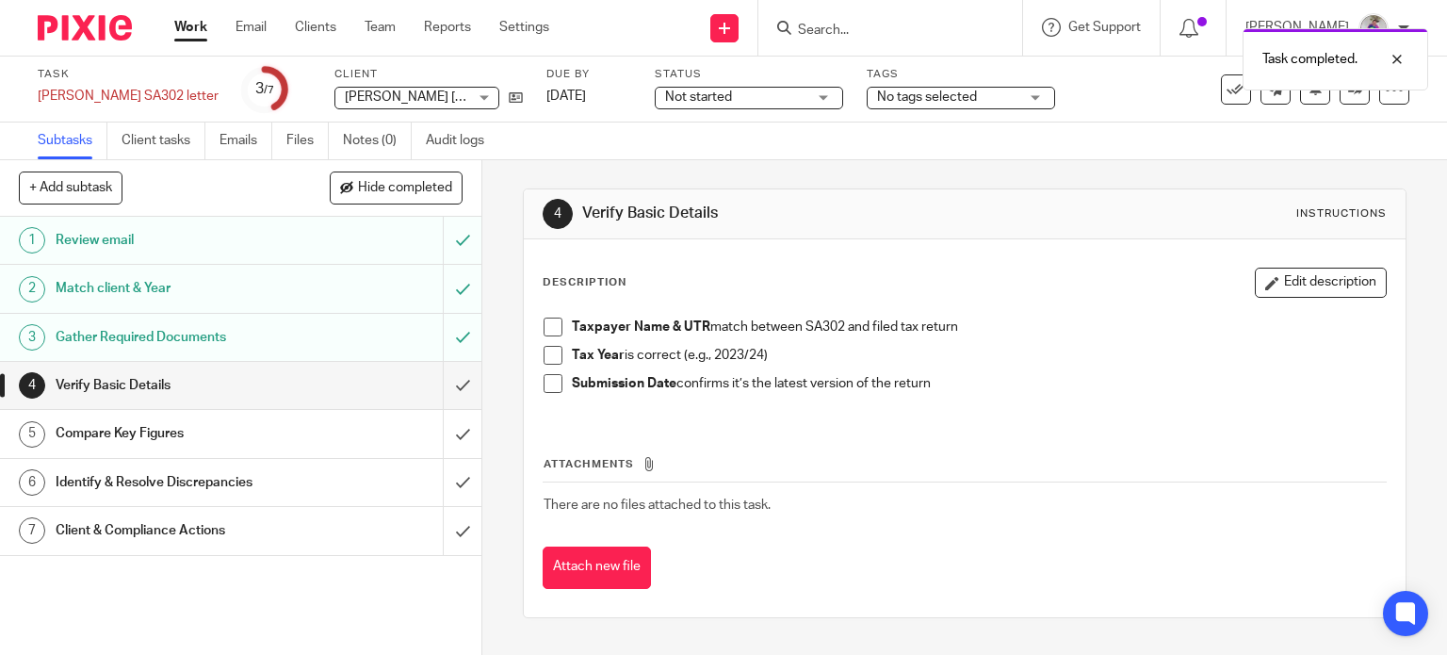
click at [556, 326] on li "Taxpayer Name & UTR match between SA302 and filed tax return" at bounding box center [965, 332] width 843 height 28
click at [546, 331] on span at bounding box center [553, 327] width 19 height 19
click at [544, 353] on span at bounding box center [553, 355] width 19 height 19
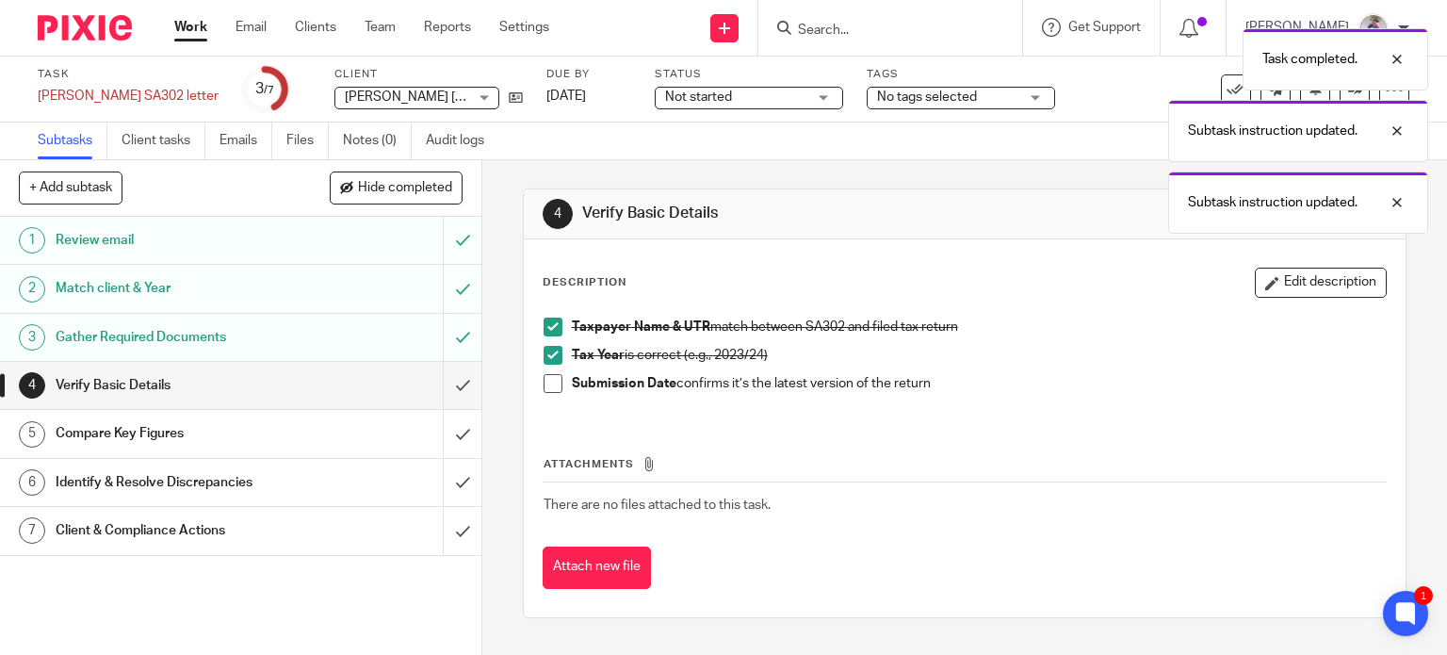
click at [544, 383] on span at bounding box center [553, 383] width 19 height 19
click at [443, 382] on input "submit" at bounding box center [240, 385] width 481 height 47
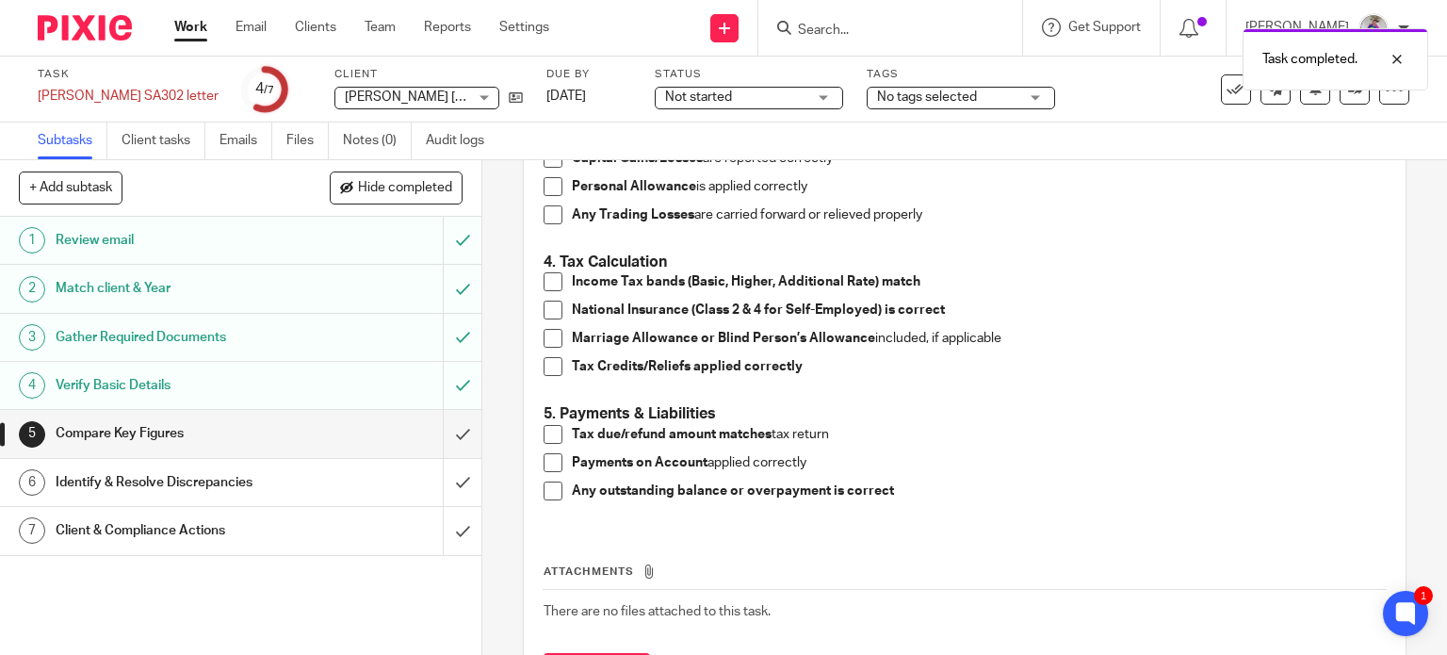
scroll to position [646, 0]
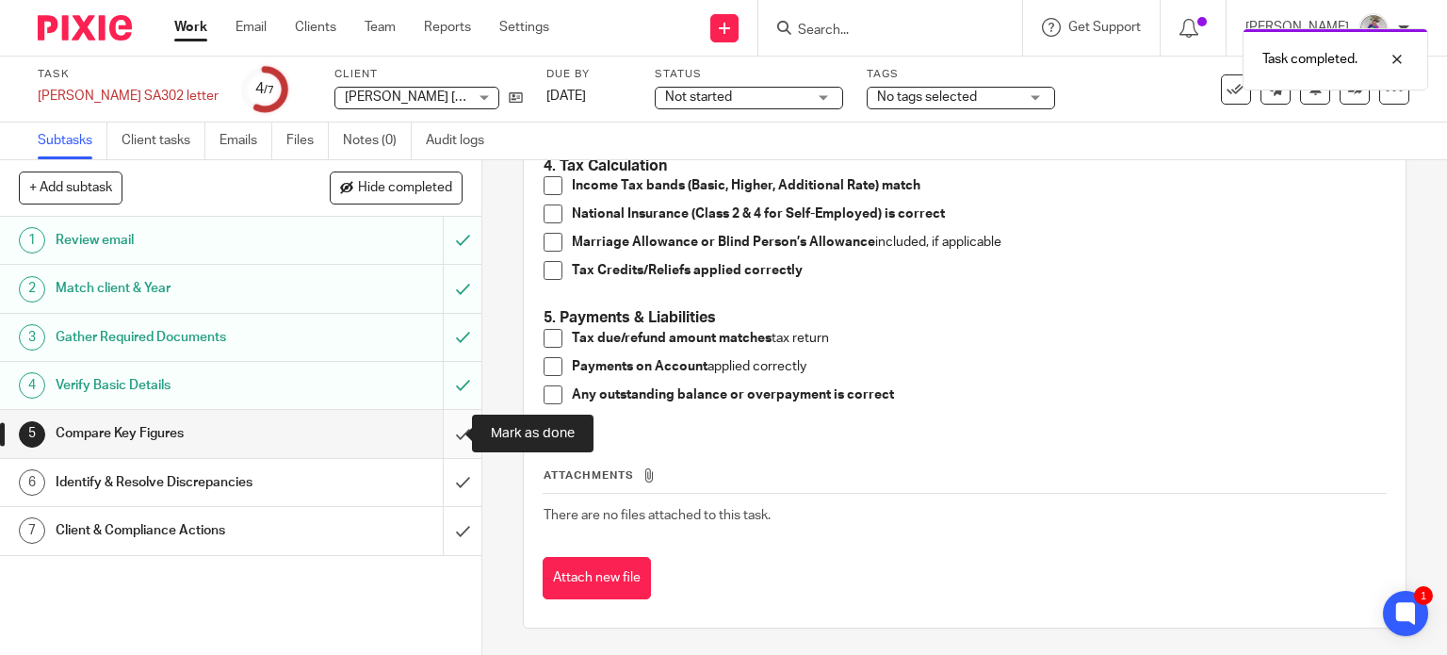
click at [441, 432] on input "submit" at bounding box center [240, 433] width 481 height 47
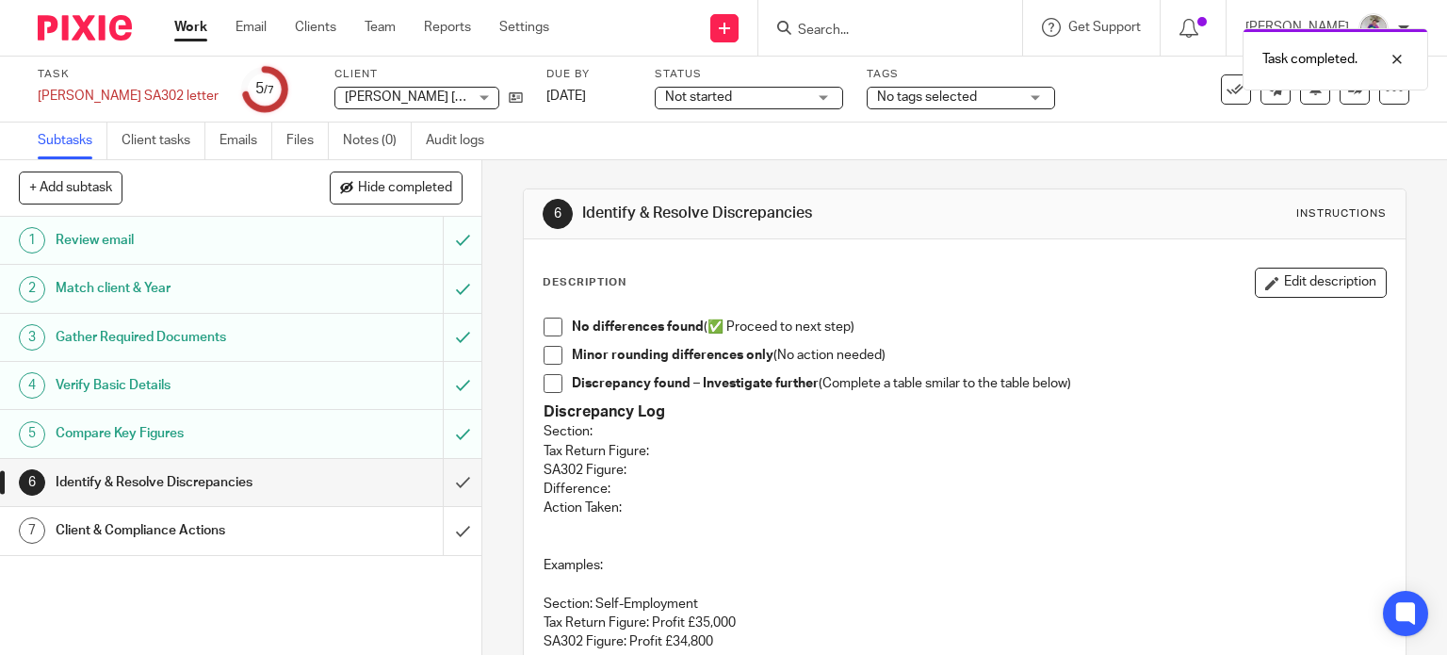
click at [549, 327] on span at bounding box center [553, 327] width 19 height 19
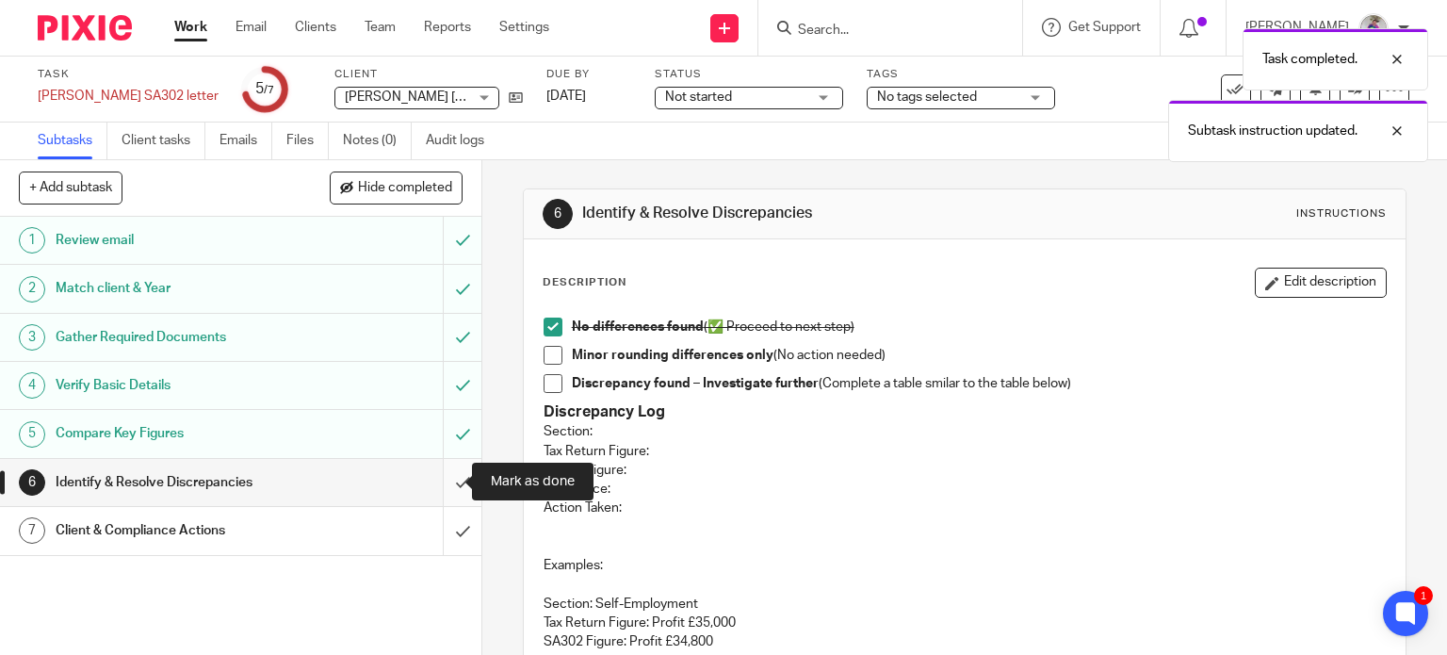
click at [443, 481] on input "submit" at bounding box center [240, 482] width 481 height 47
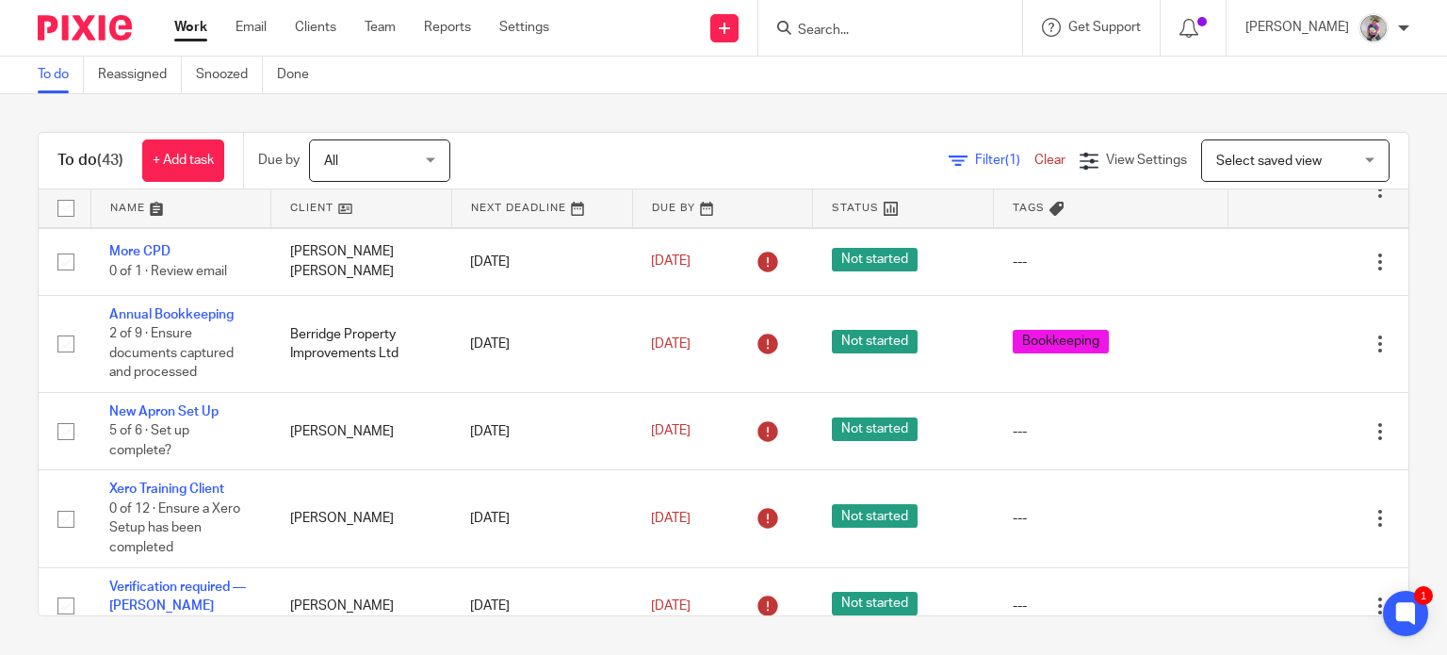
scroll to position [192, 0]
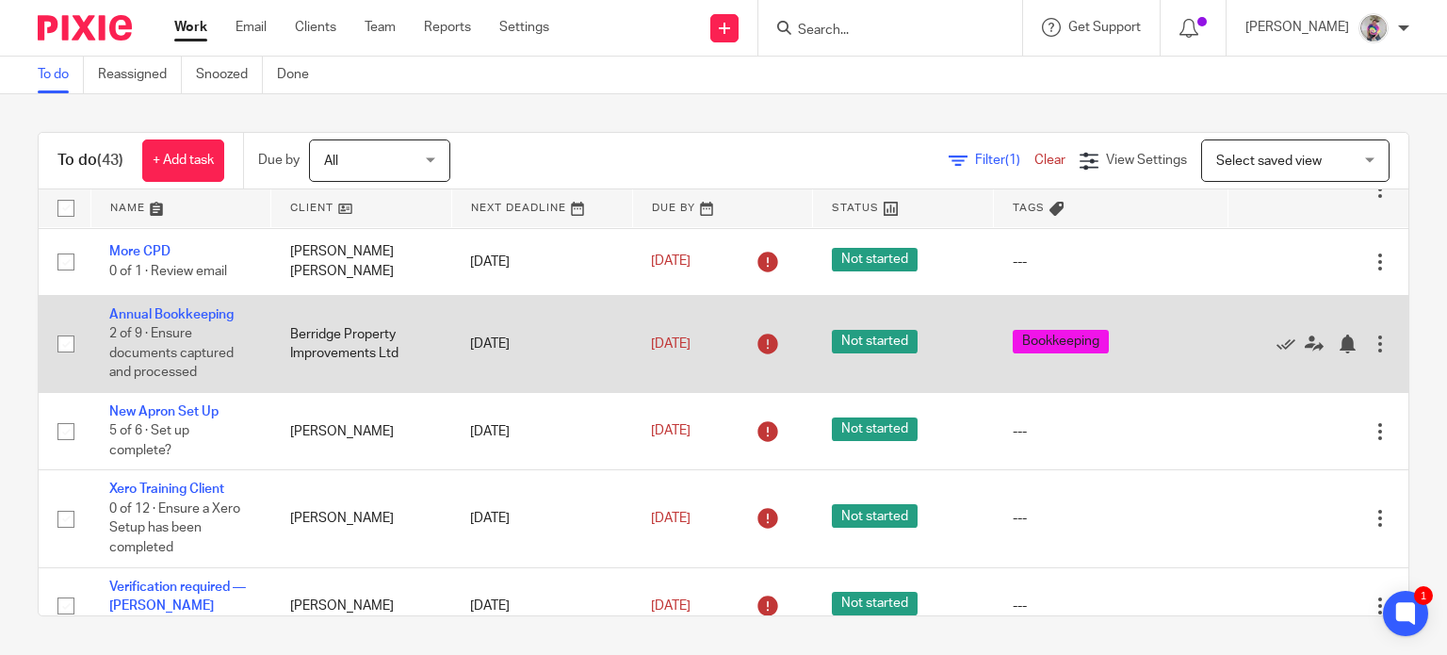
click at [186, 338] on span "2 of 9 · Ensure documents captured and processed" at bounding box center [171, 354] width 124 height 52
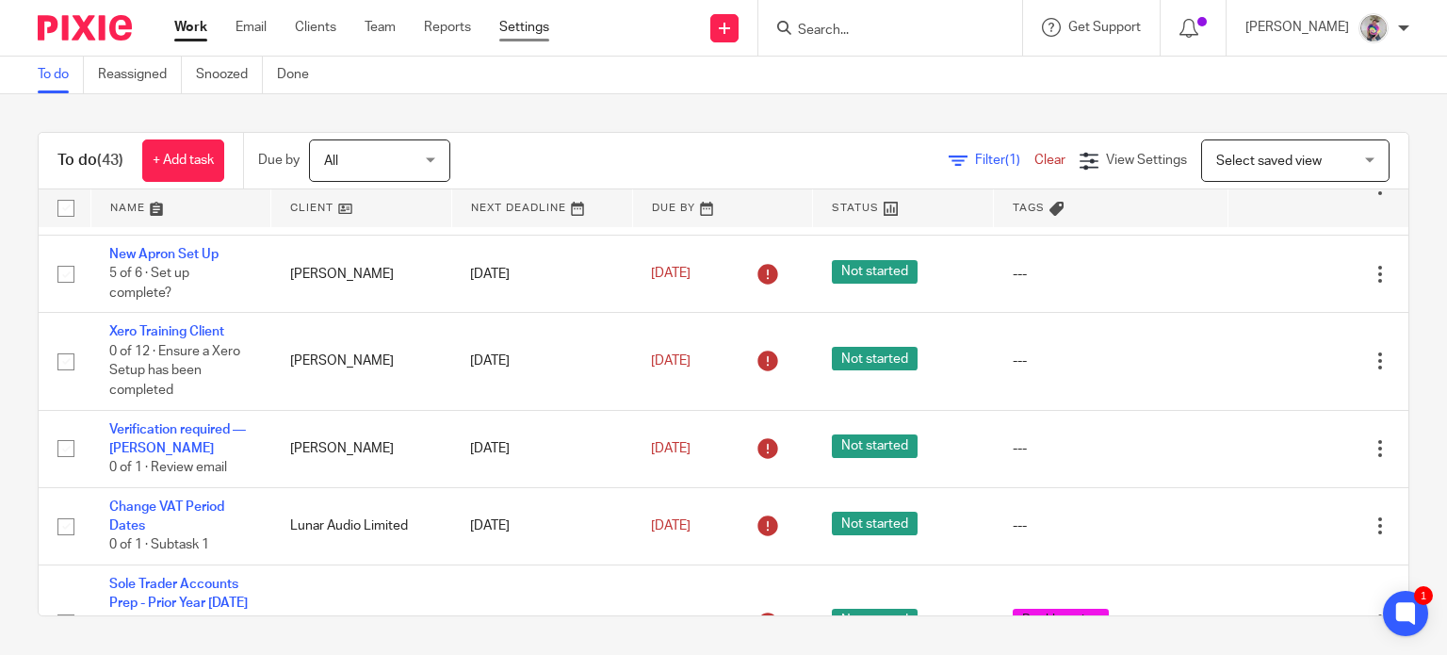
scroll to position [350, 0]
click at [840, 32] on input "Search" at bounding box center [881, 31] width 170 height 17
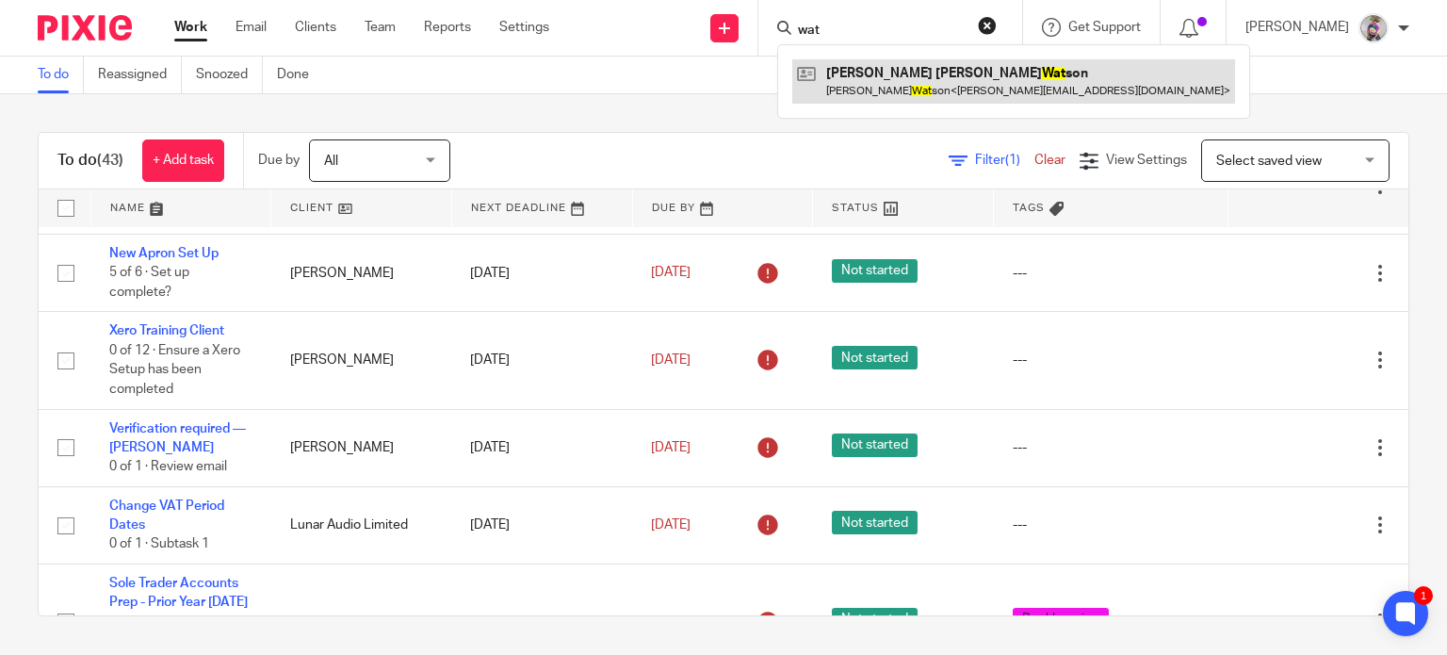
type input "wat"
click at [906, 74] on link at bounding box center [1013, 80] width 443 height 43
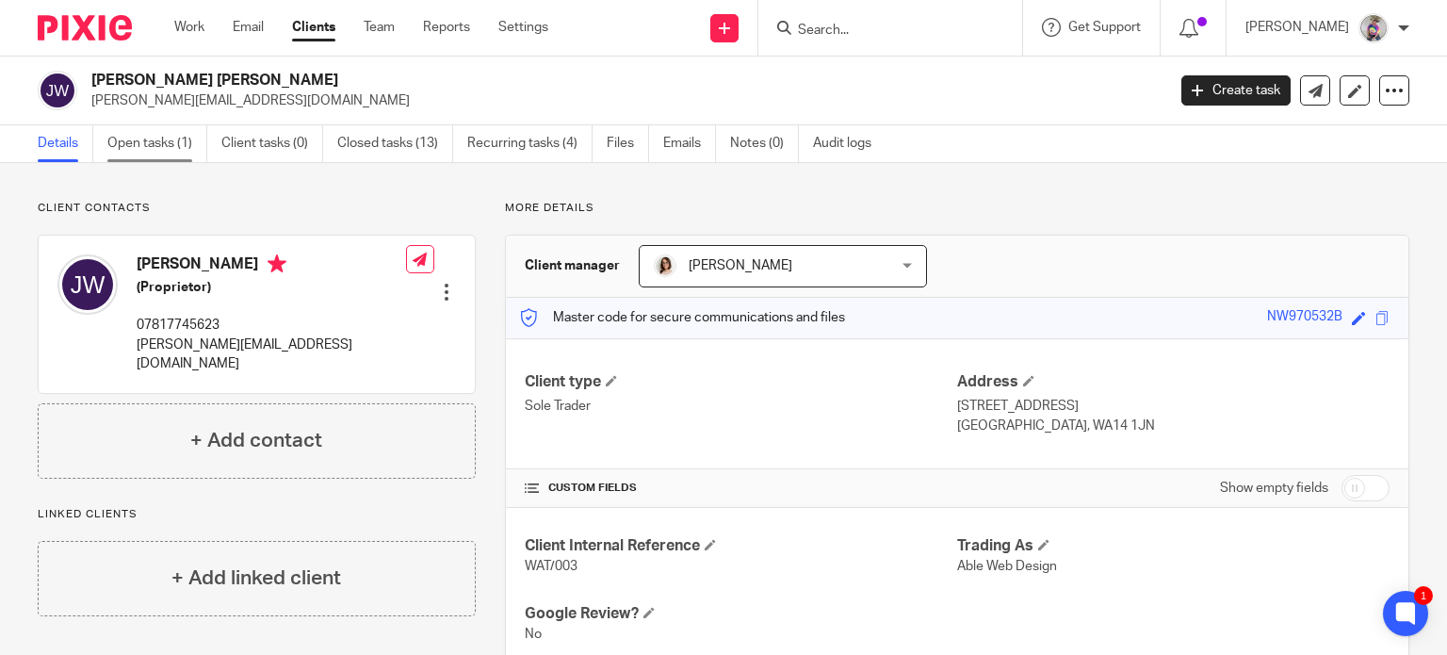
click at [176, 149] on link "Open tasks (1)" at bounding box center [157, 143] width 100 height 37
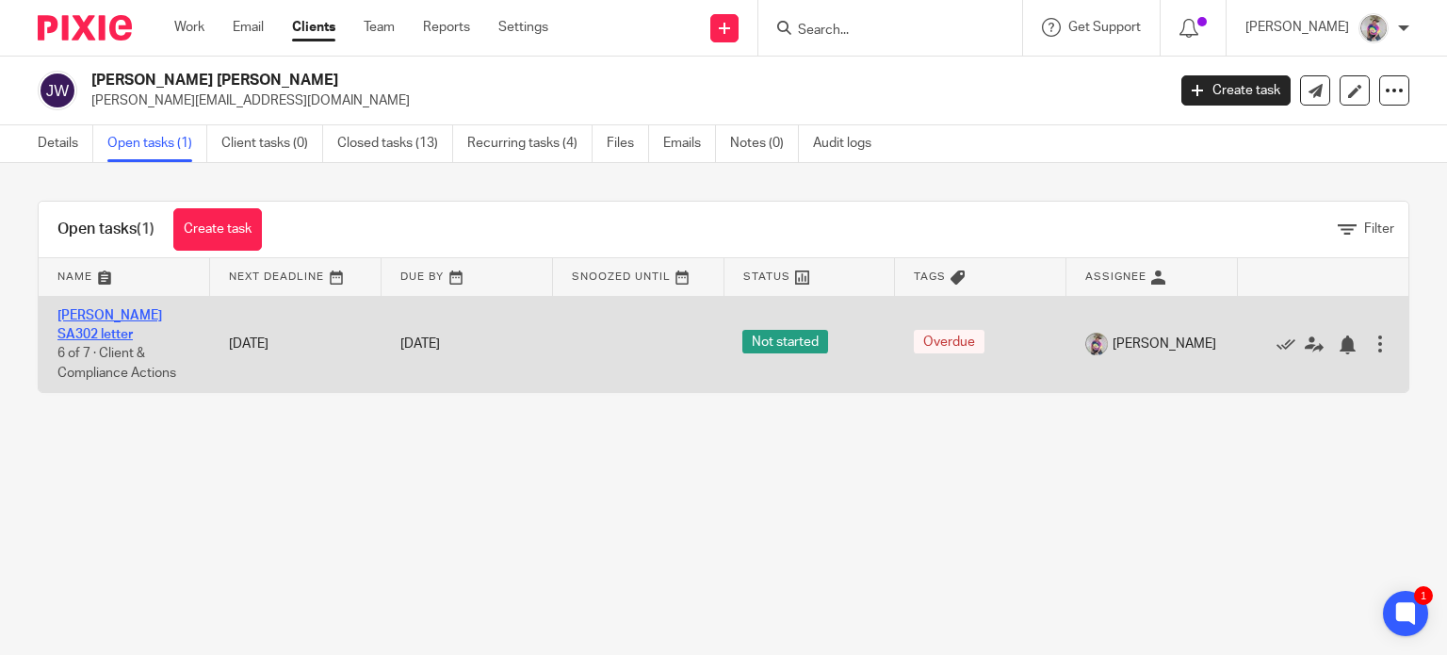
click at [90, 313] on link "[PERSON_NAME] SA302 letter" at bounding box center [109, 325] width 105 height 32
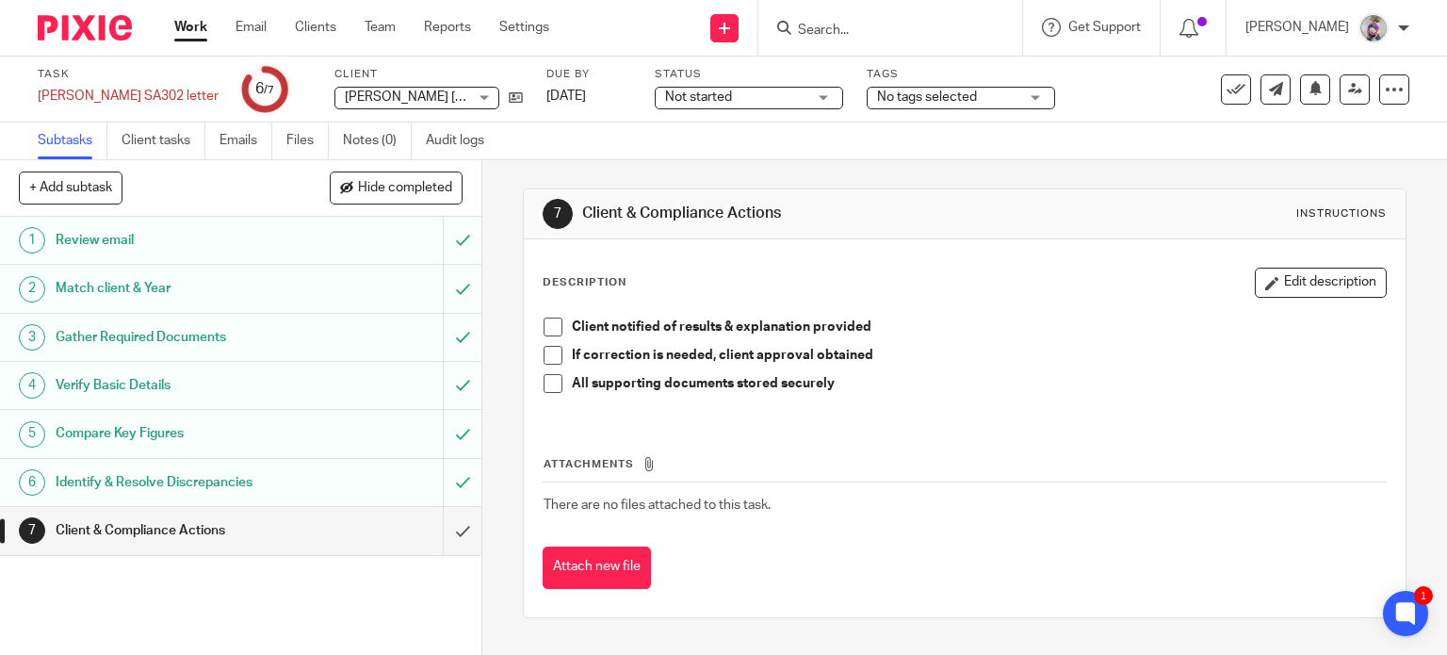
click at [188, 25] on link "Work" at bounding box center [190, 27] width 33 height 19
